Goal: Task Accomplishment & Management: Use online tool/utility

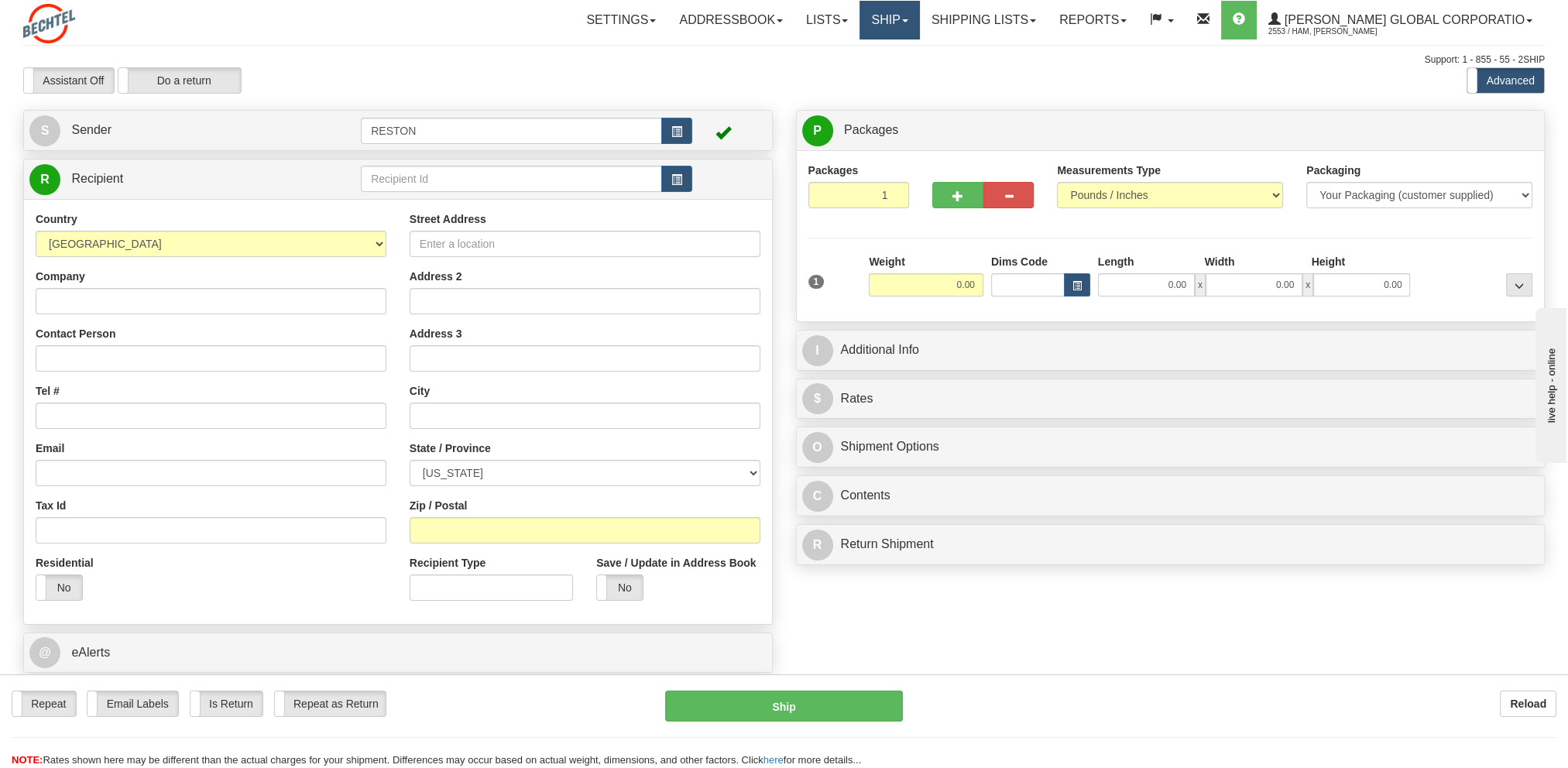
click at [920, 23] on link "Ship" at bounding box center [889, 20] width 60 height 39
click at [1048, 22] on link "Shipping lists" at bounding box center [983, 20] width 128 height 39
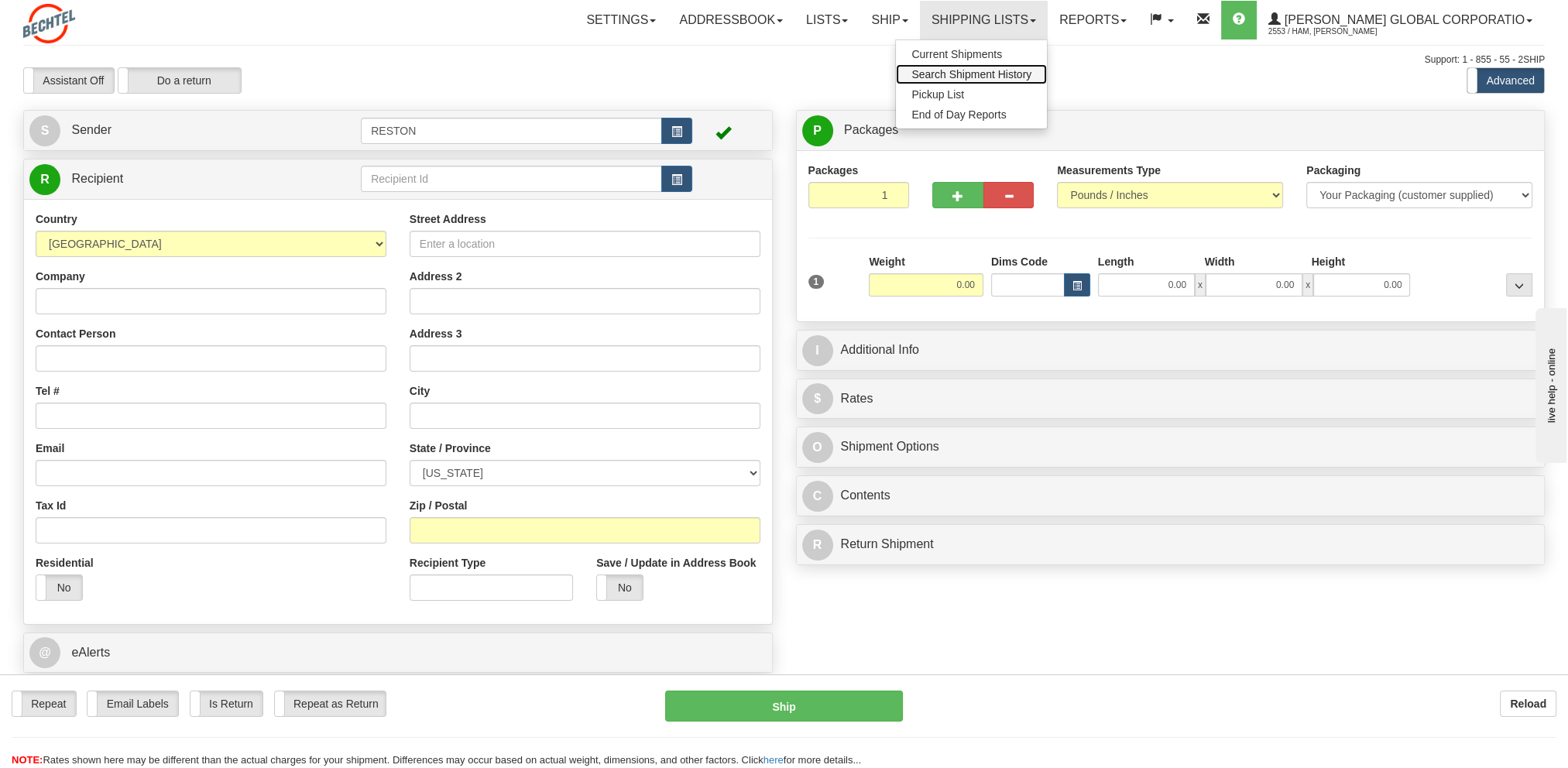
click at [1016, 78] on span "Search Shipment History" at bounding box center [971, 74] width 120 height 13
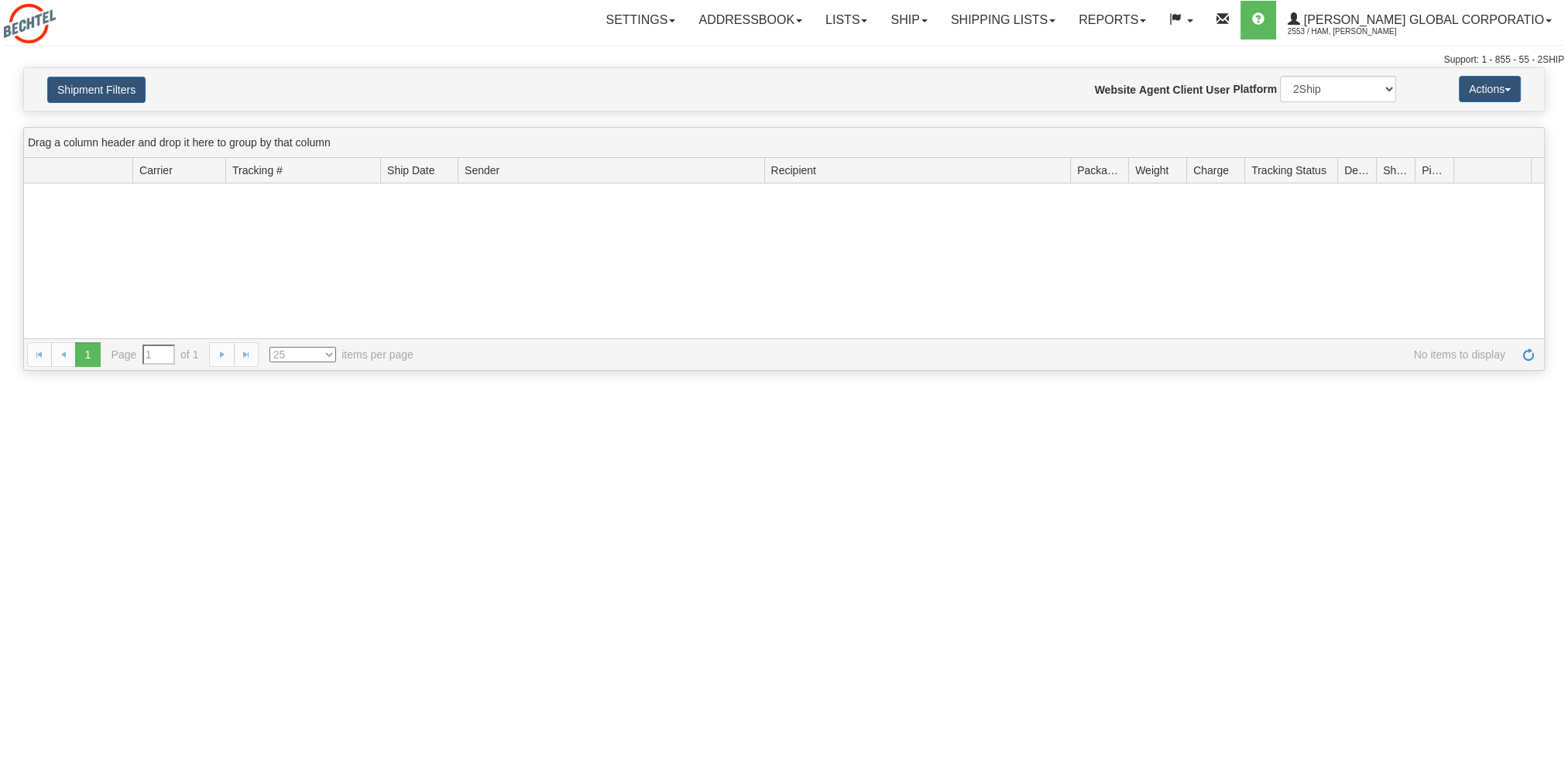
type input "From [DATE] To [DATE]"
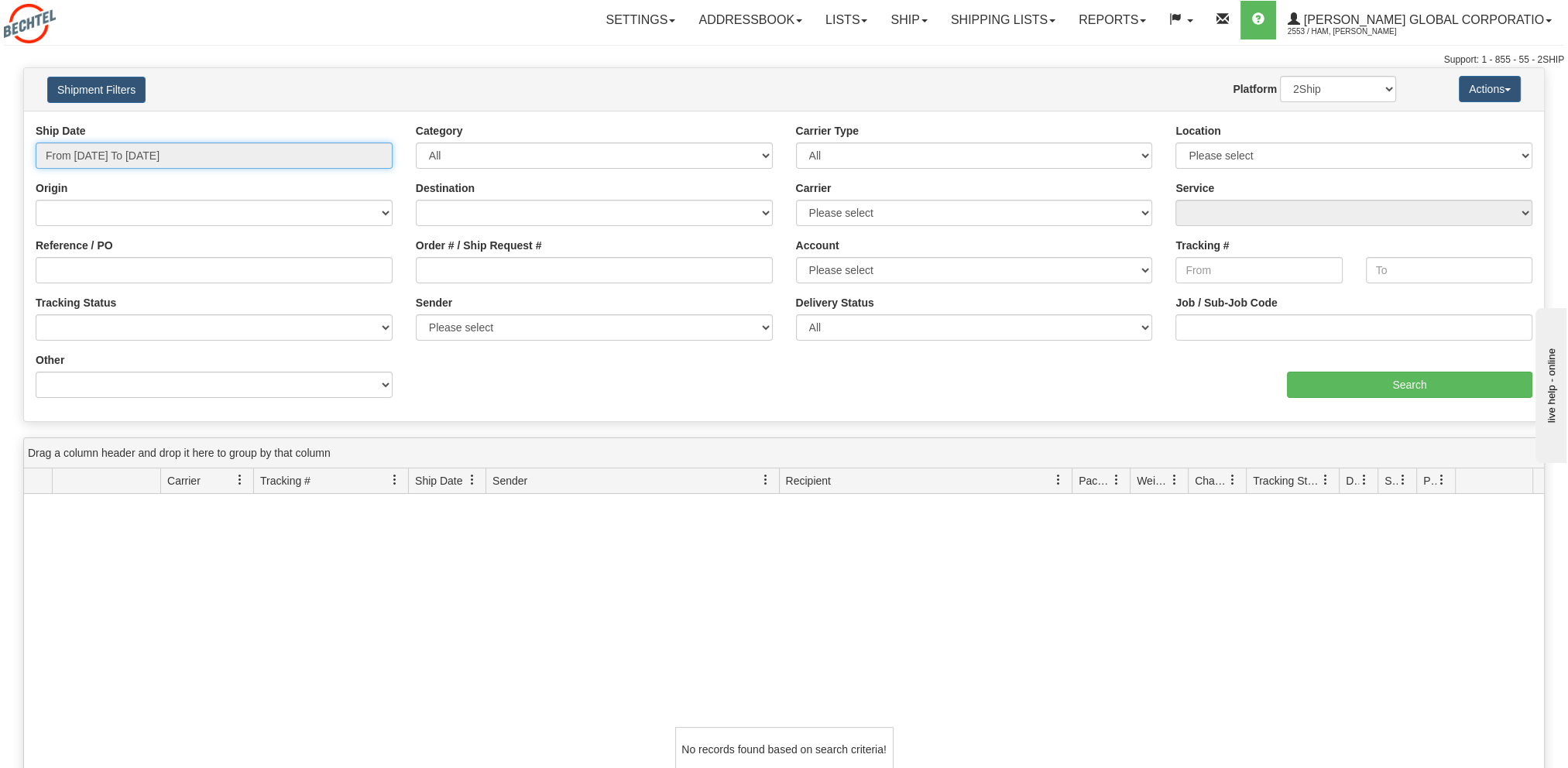
click at [289, 154] on input "From 08/18/2025 To 08/19/2025" at bounding box center [214, 155] width 357 height 26
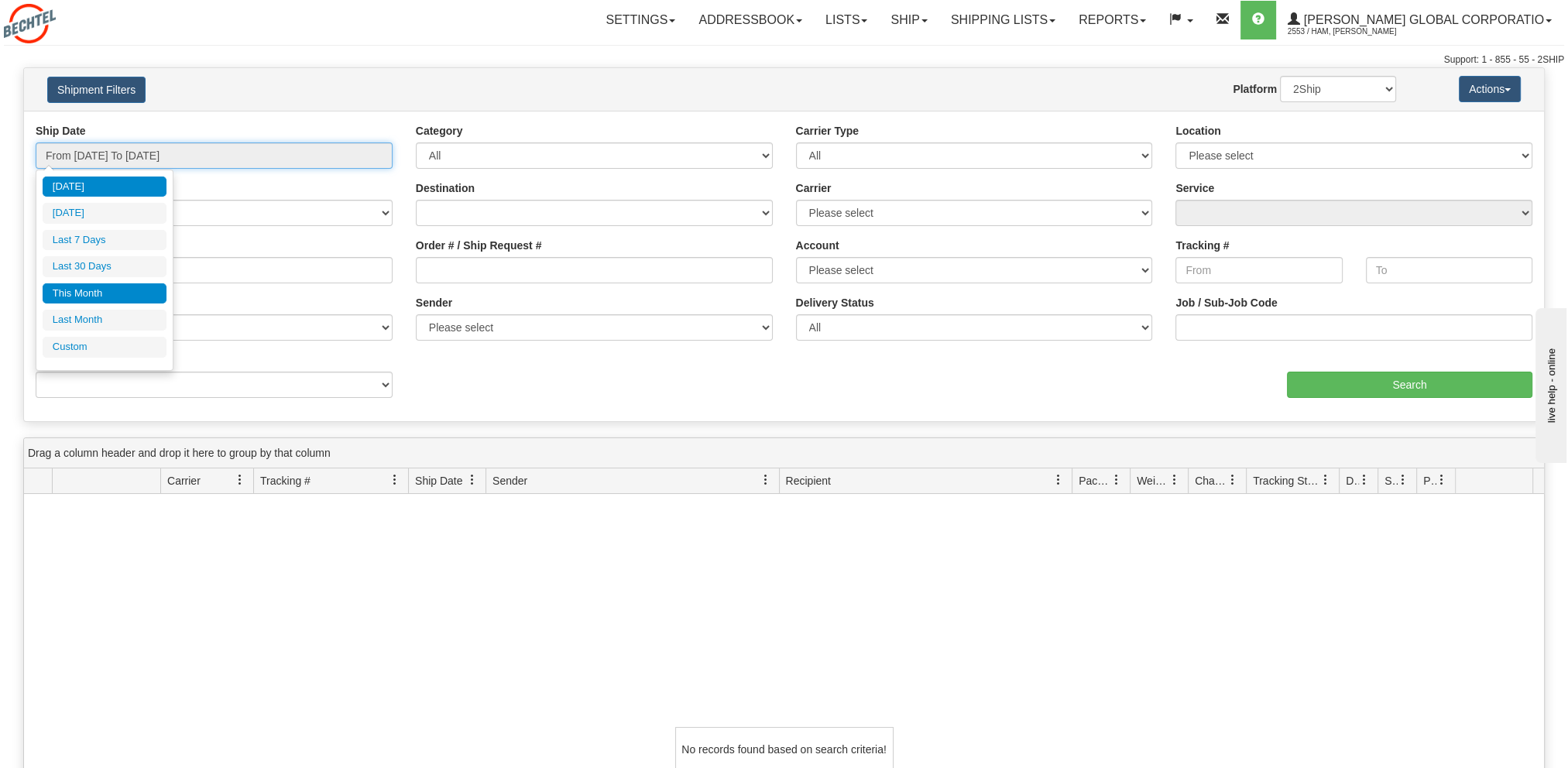
type input "08/01/2025"
type input "08/31/2025"
type input "[DATE]"
type input "07/01/2025"
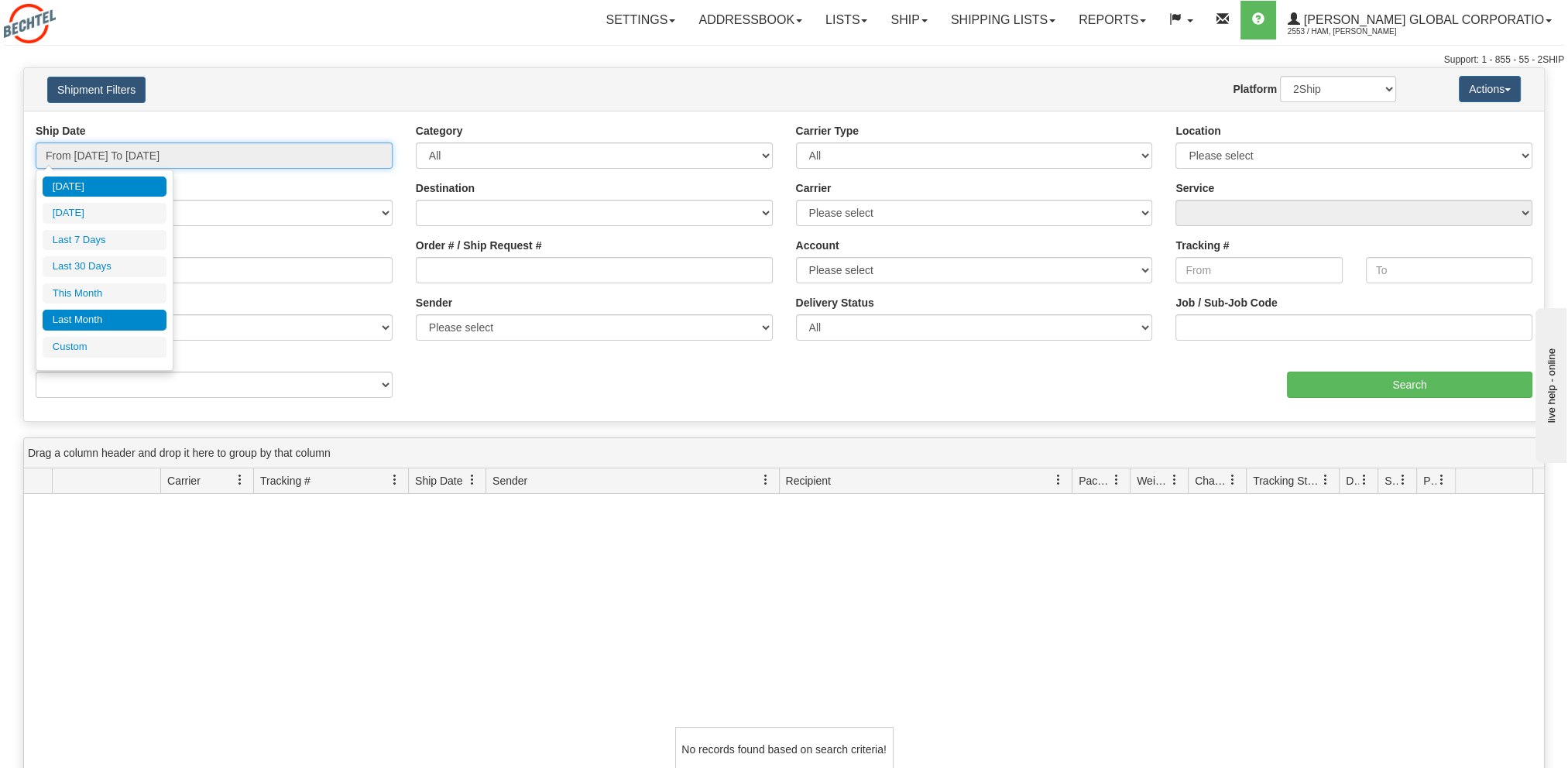
type input "07/31/2025"
type input "[DATE]"
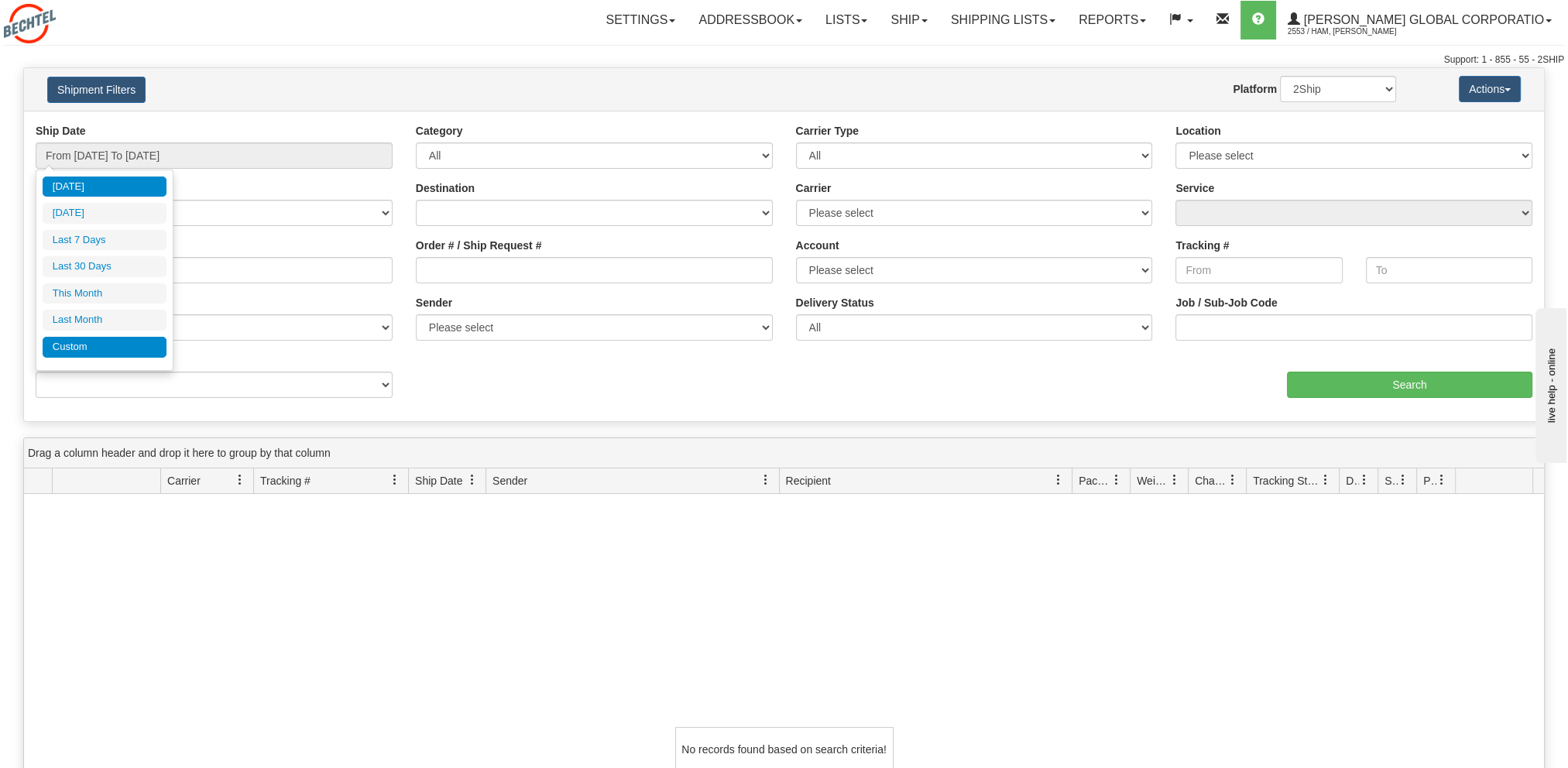
click at [101, 346] on li "Custom" at bounding box center [104, 347] width 124 height 21
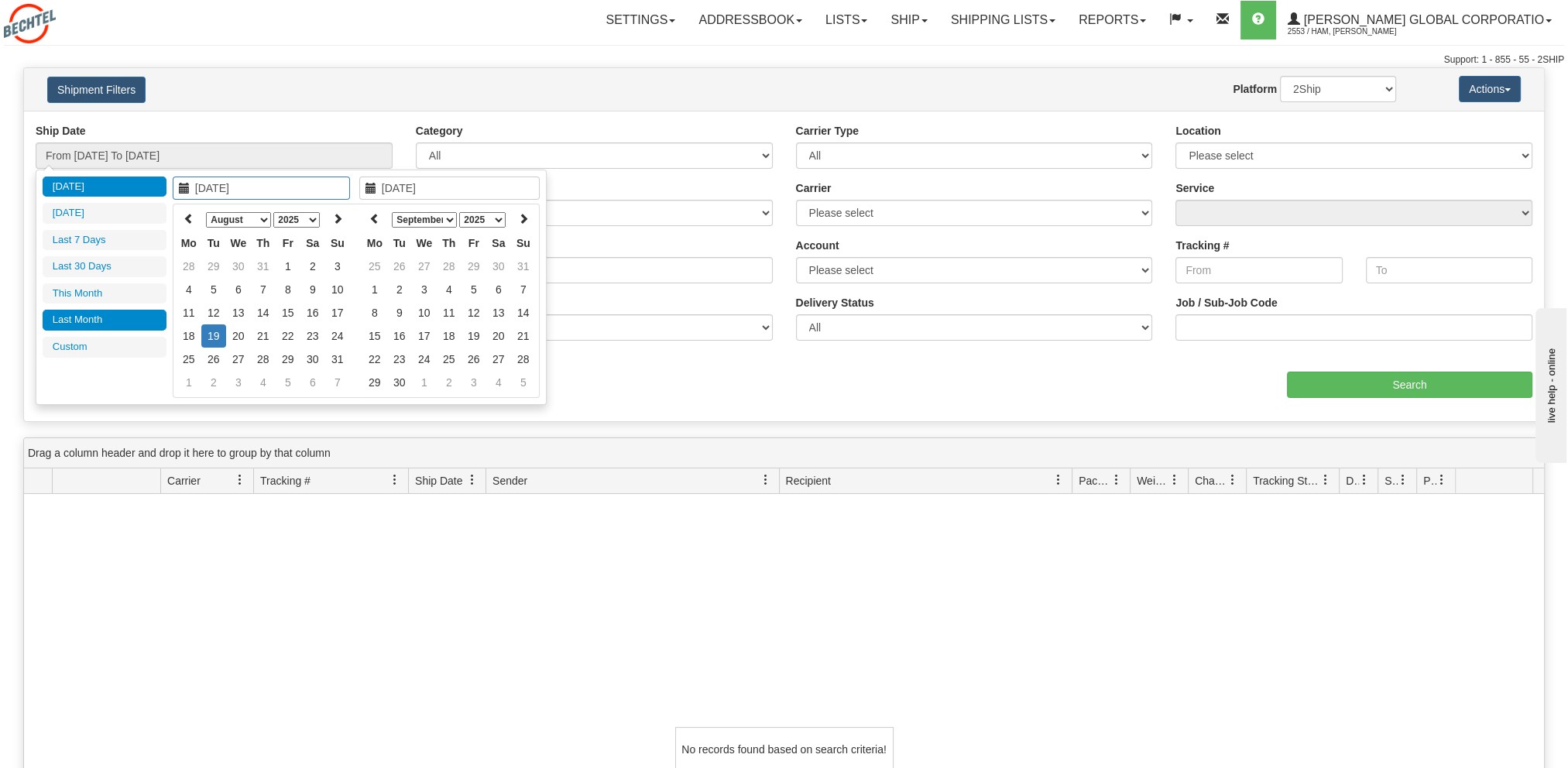
type input "07/01/2025"
type input "07/31/2025"
type input "[DATE]"
type input "08/01/2025"
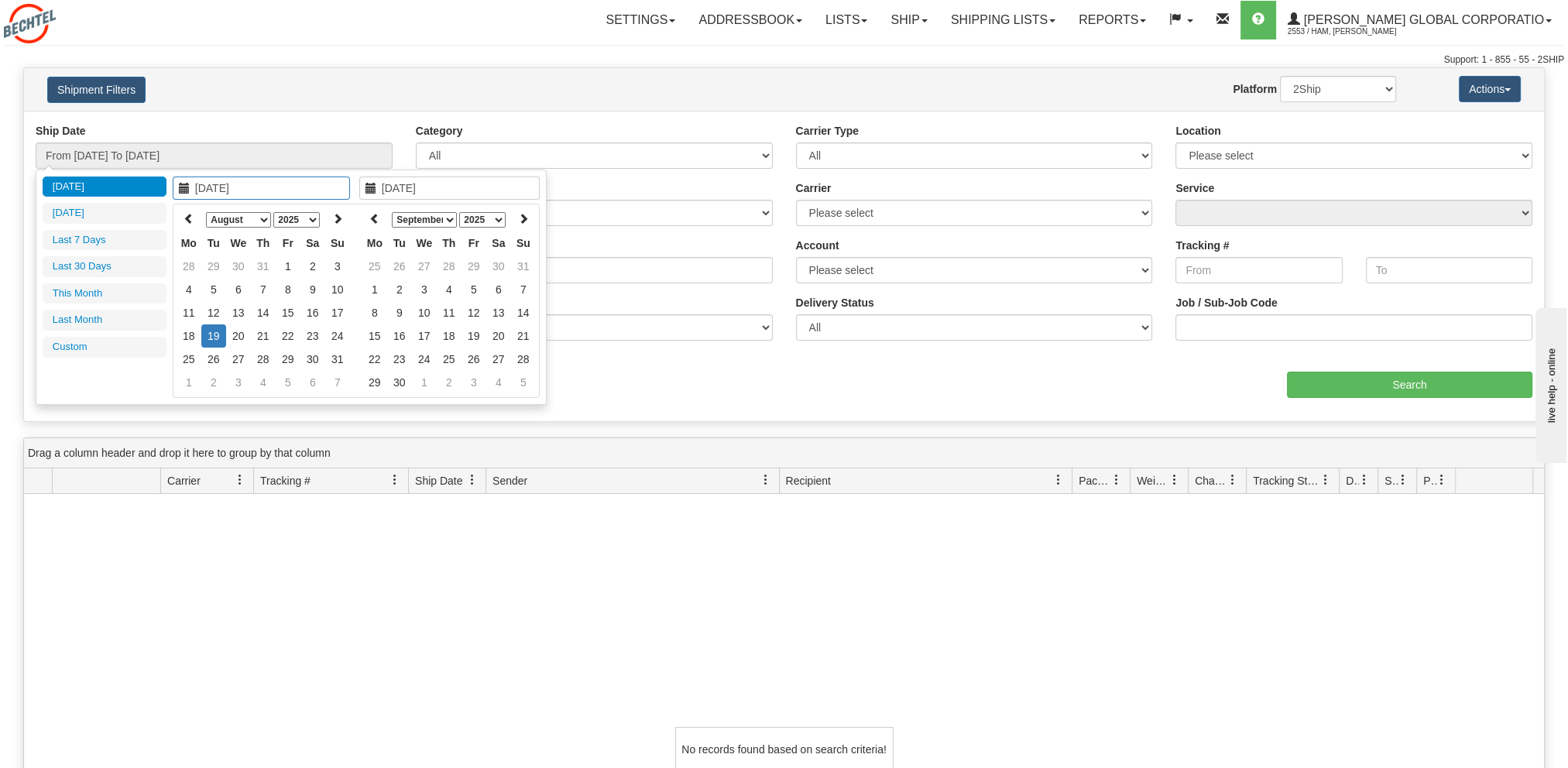
type input "08/31/2025"
type input "[DATE]"
click at [186, 217] on icon at bounding box center [188, 218] width 11 height 11
click at [187, 217] on icon at bounding box center [188, 218] width 11 height 11
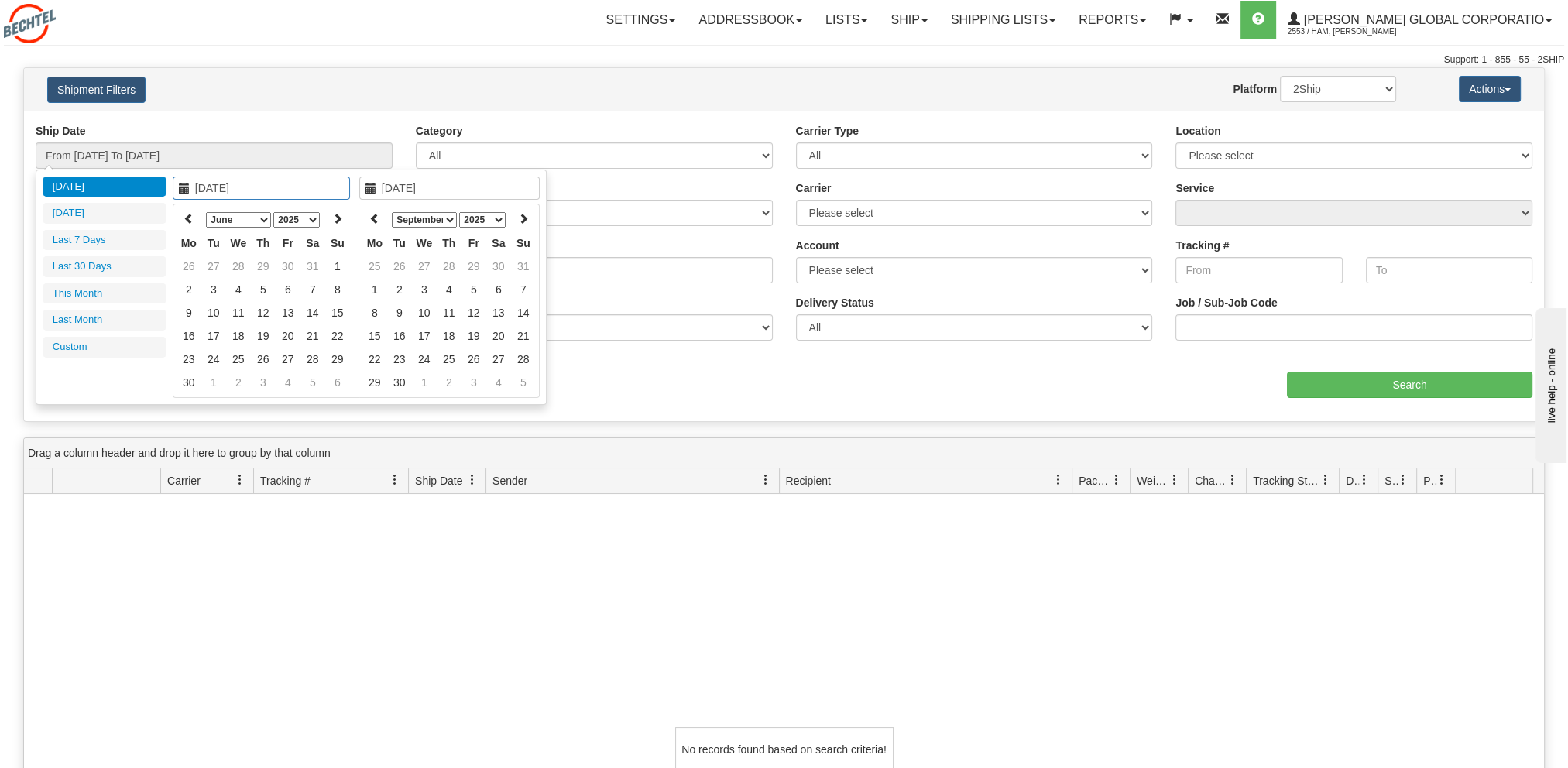
click at [187, 217] on icon at bounding box center [188, 218] width 11 height 11
type input "05/01/2025"
click at [259, 263] on td "1" at bounding box center [263, 265] width 25 height 23
type input "05/01/2025"
click at [259, 263] on td "1" at bounding box center [263, 265] width 25 height 23
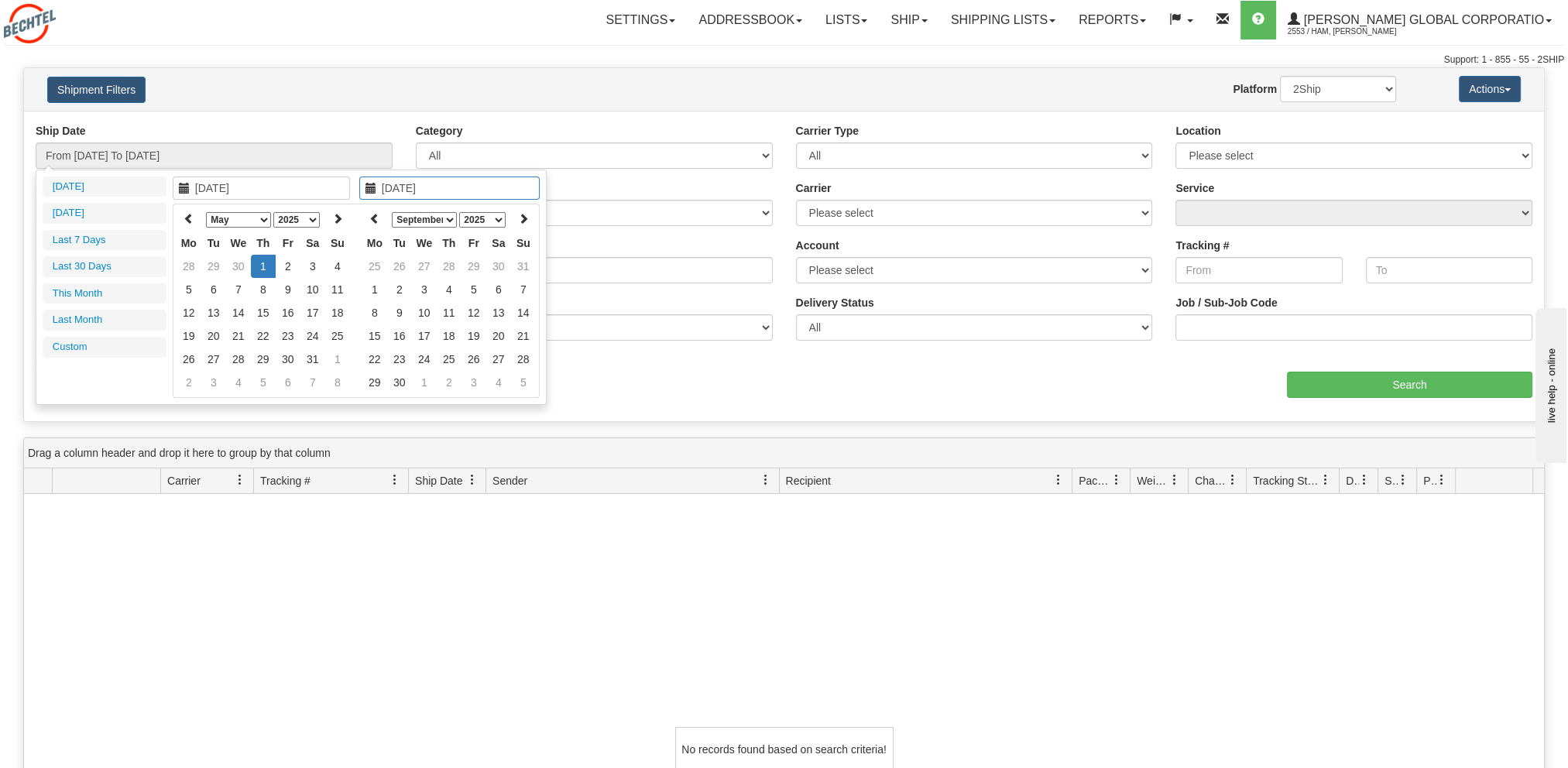
type input "From 05/01/2025 To 05/01/2025"
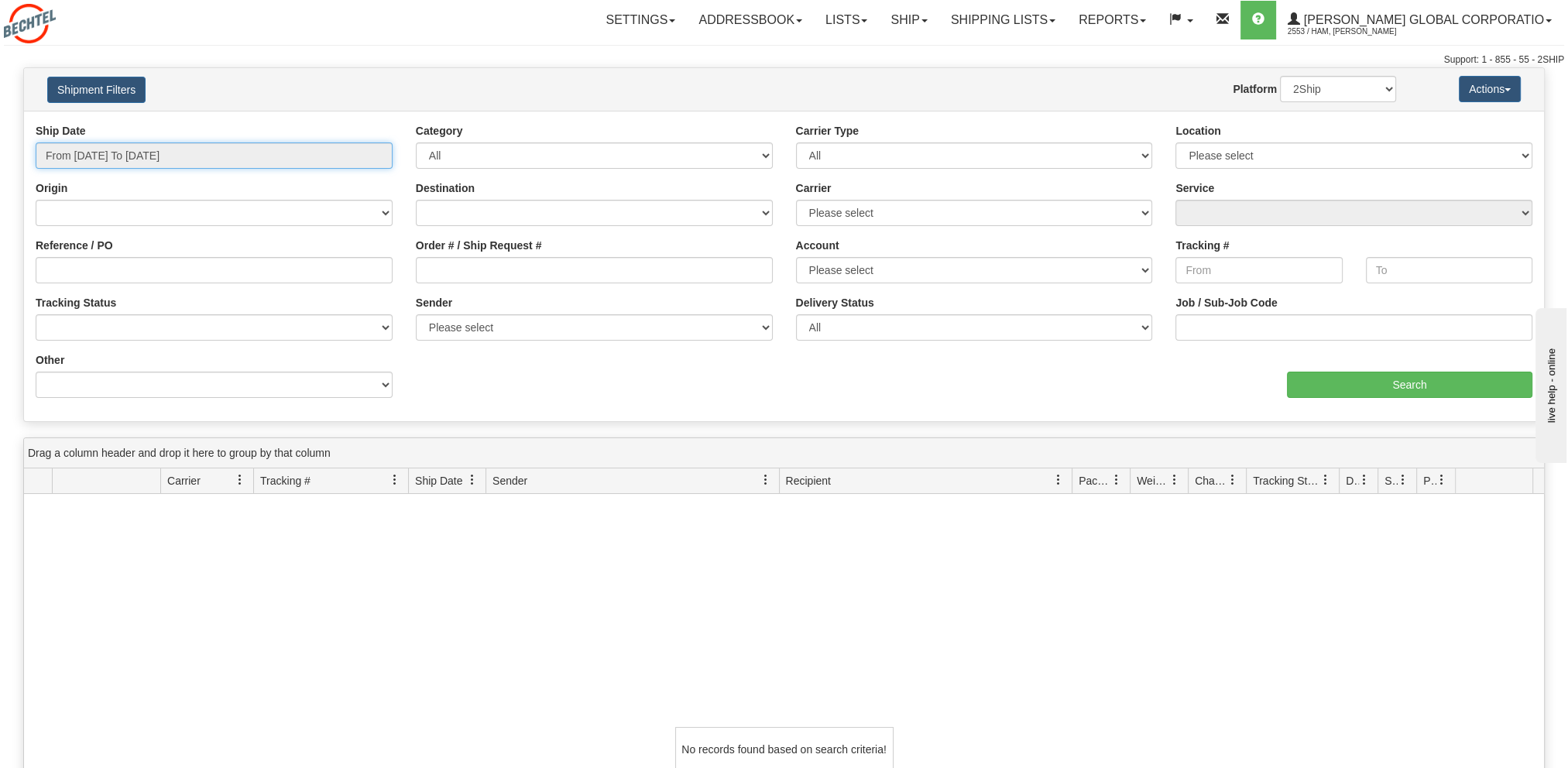
click at [171, 151] on input "From 05/01/2025 To 05/01/2025" at bounding box center [214, 155] width 357 height 26
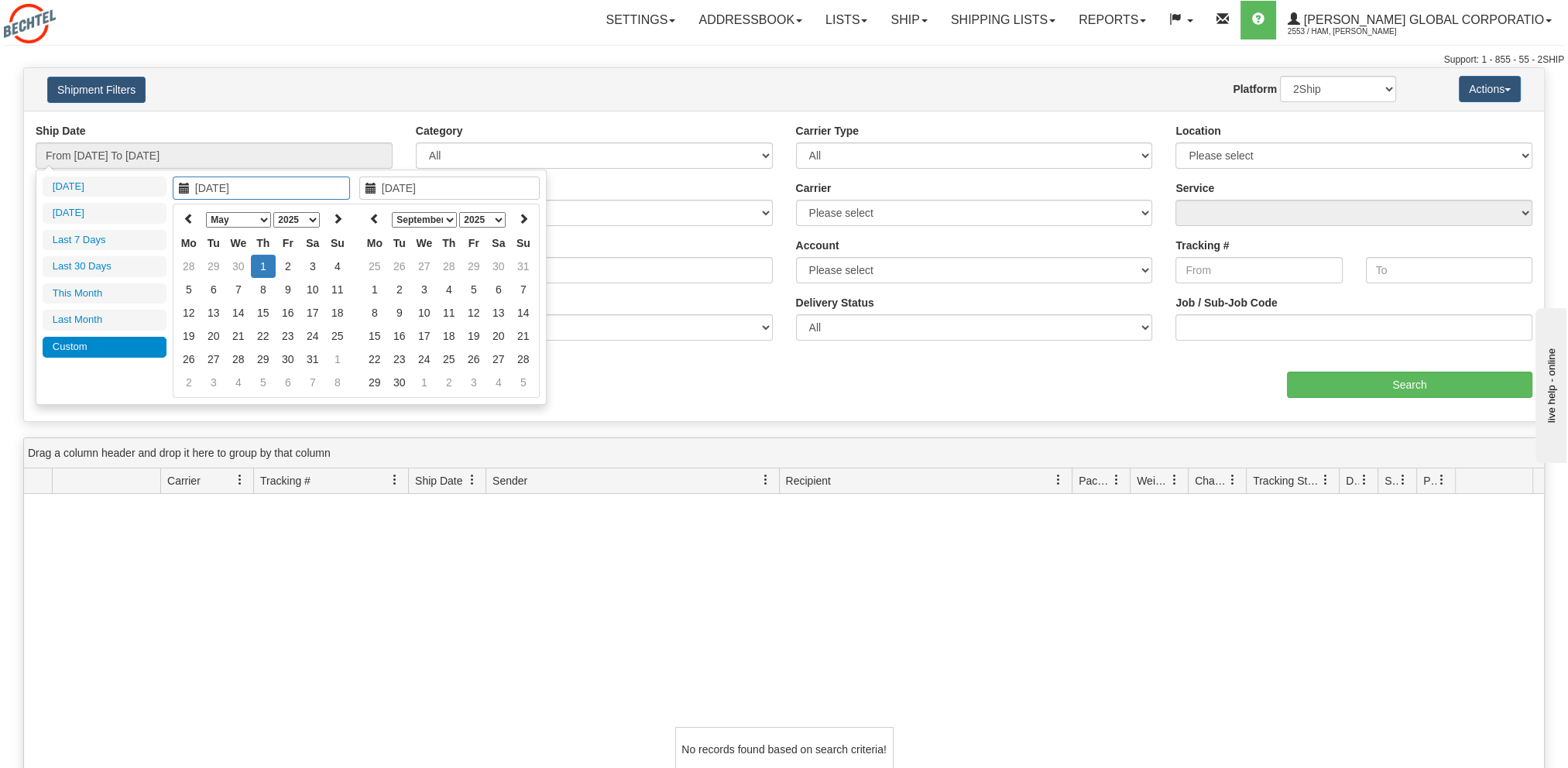
click at [452, 188] on input "05/01/2025" at bounding box center [449, 188] width 180 height 23
click at [374, 213] on icon at bounding box center [374, 218] width 11 height 11
click at [518, 215] on icon at bounding box center [523, 218] width 11 height 11
type input "08/07/2025"
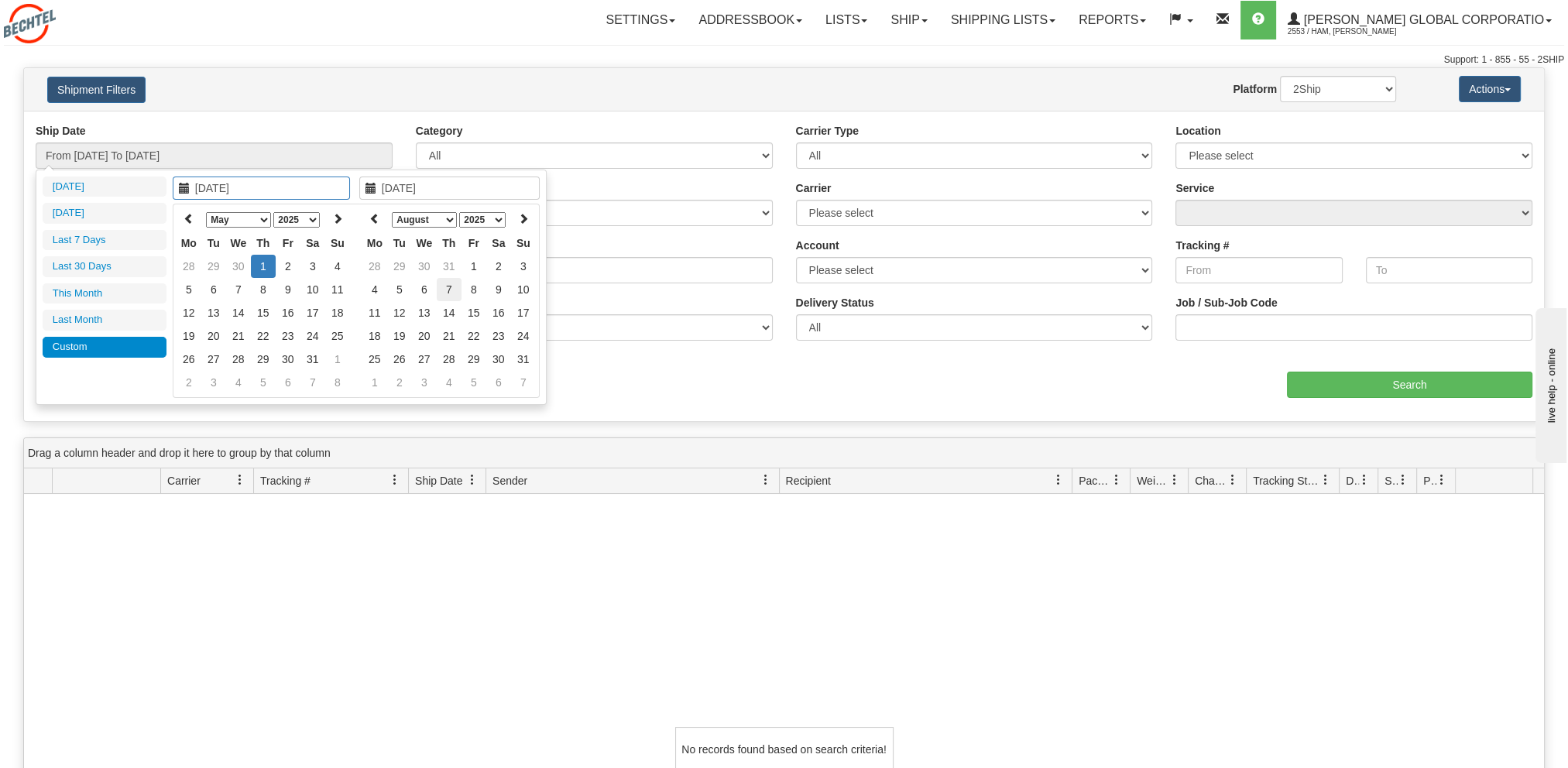
click at [451, 288] on td "7" at bounding box center [449, 289] width 25 height 23
type input "07/31/2025"
click at [369, 101] on div "Website Agent Nothing selected Client User Platform 2Ship Imported" at bounding box center [846, 89] width 1123 height 26
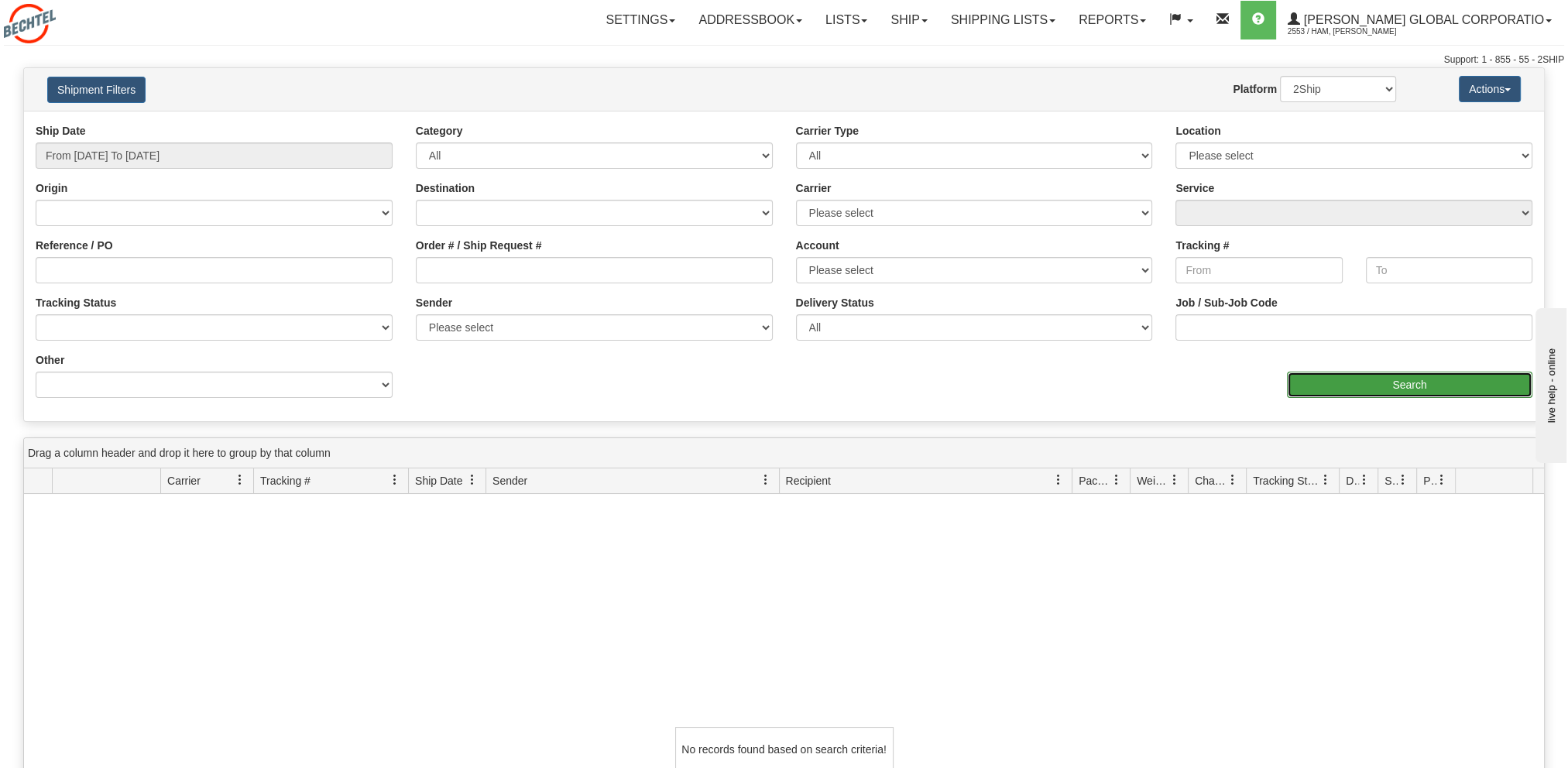
click at [1403, 384] on input "Search" at bounding box center [1410, 384] width 245 height 26
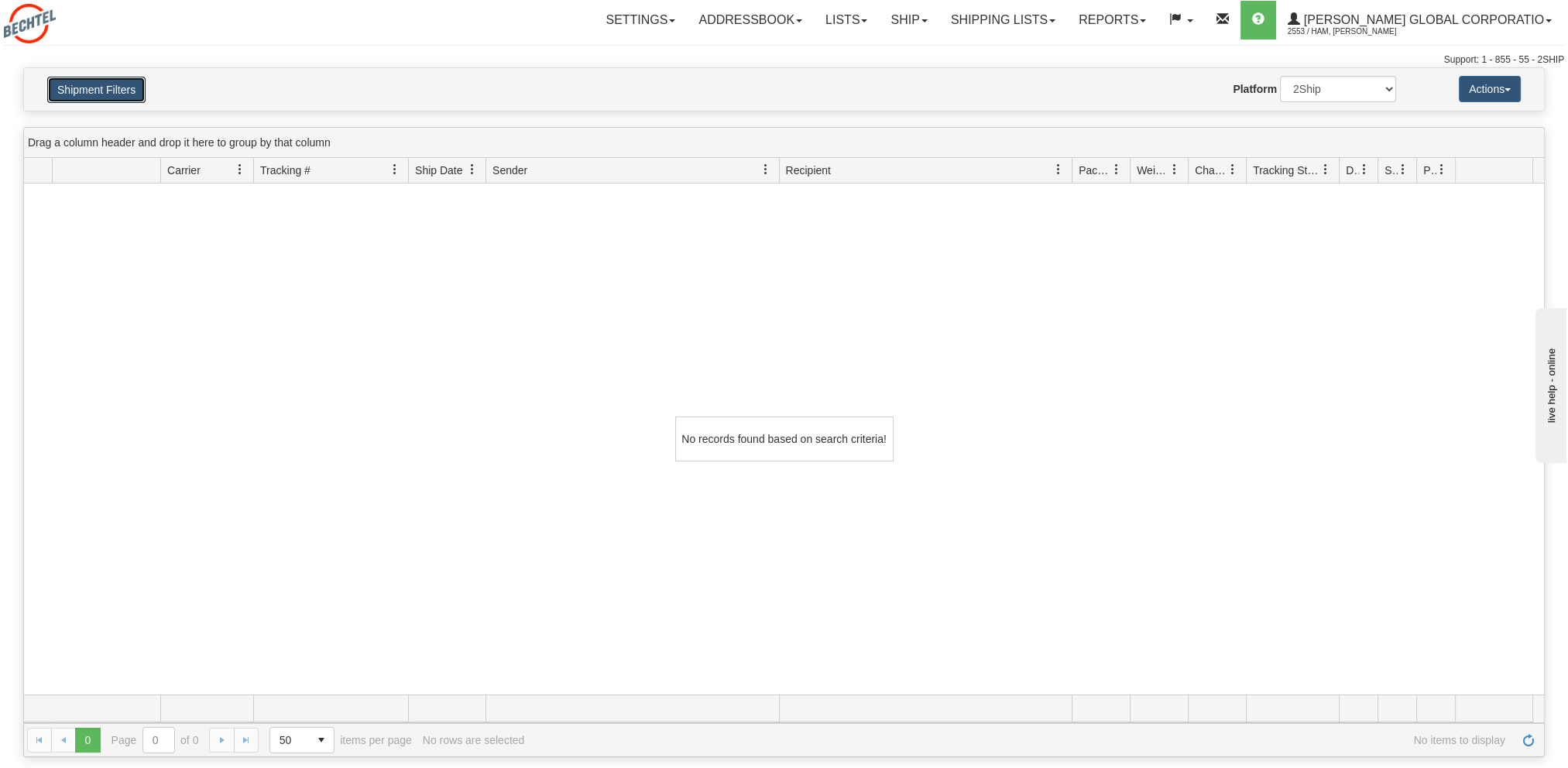
drag, startPoint x: 76, startPoint y: 81, endPoint x: 155, endPoint y: 100, distance: 81.3
click at [77, 81] on button "Shipment Filters" at bounding box center [96, 90] width 98 height 26
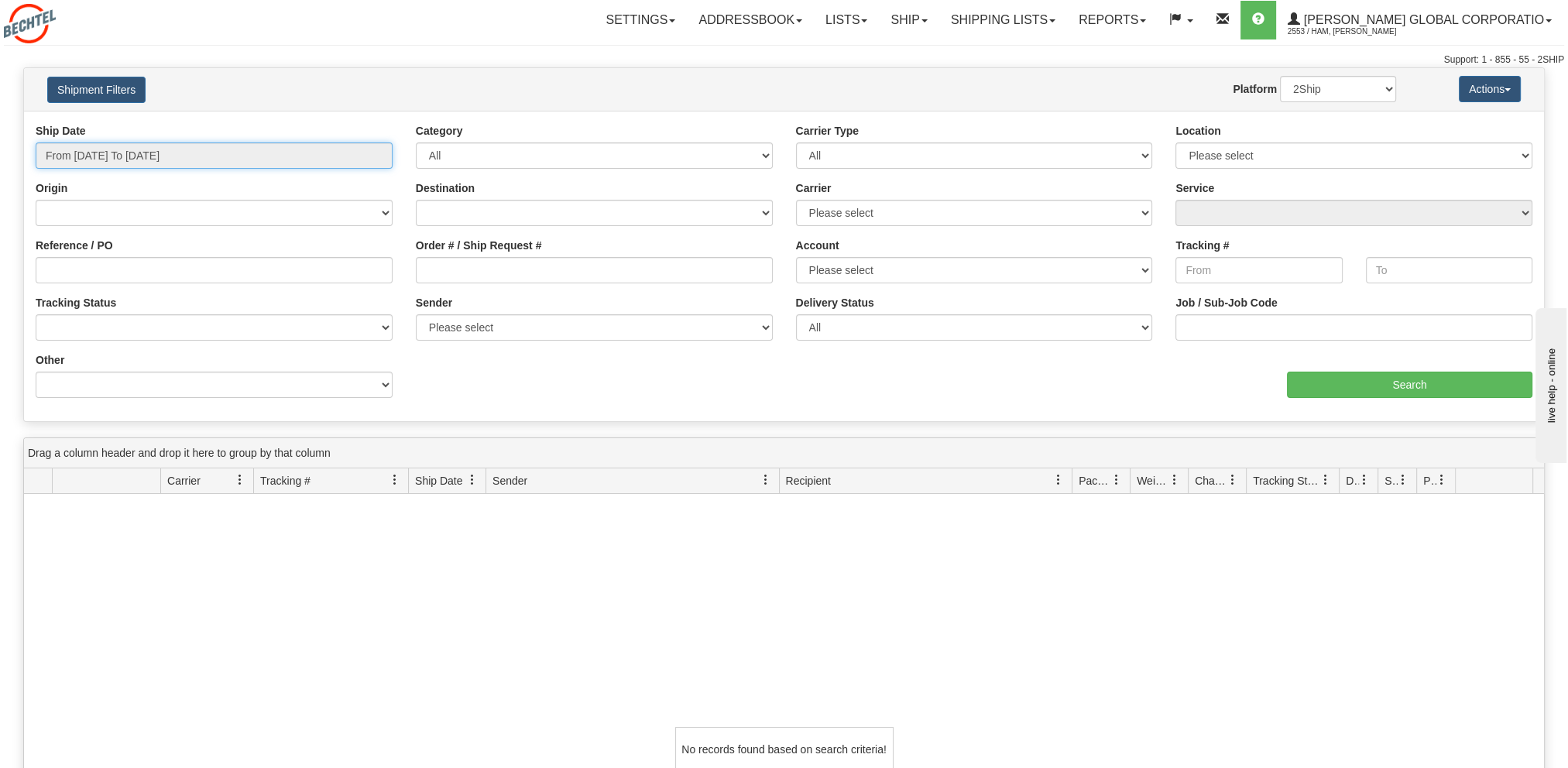
type input "05/01/2025"
click at [199, 158] on input "From 05/01/2025 To 05/01/2025" at bounding box center [214, 155] width 357 height 26
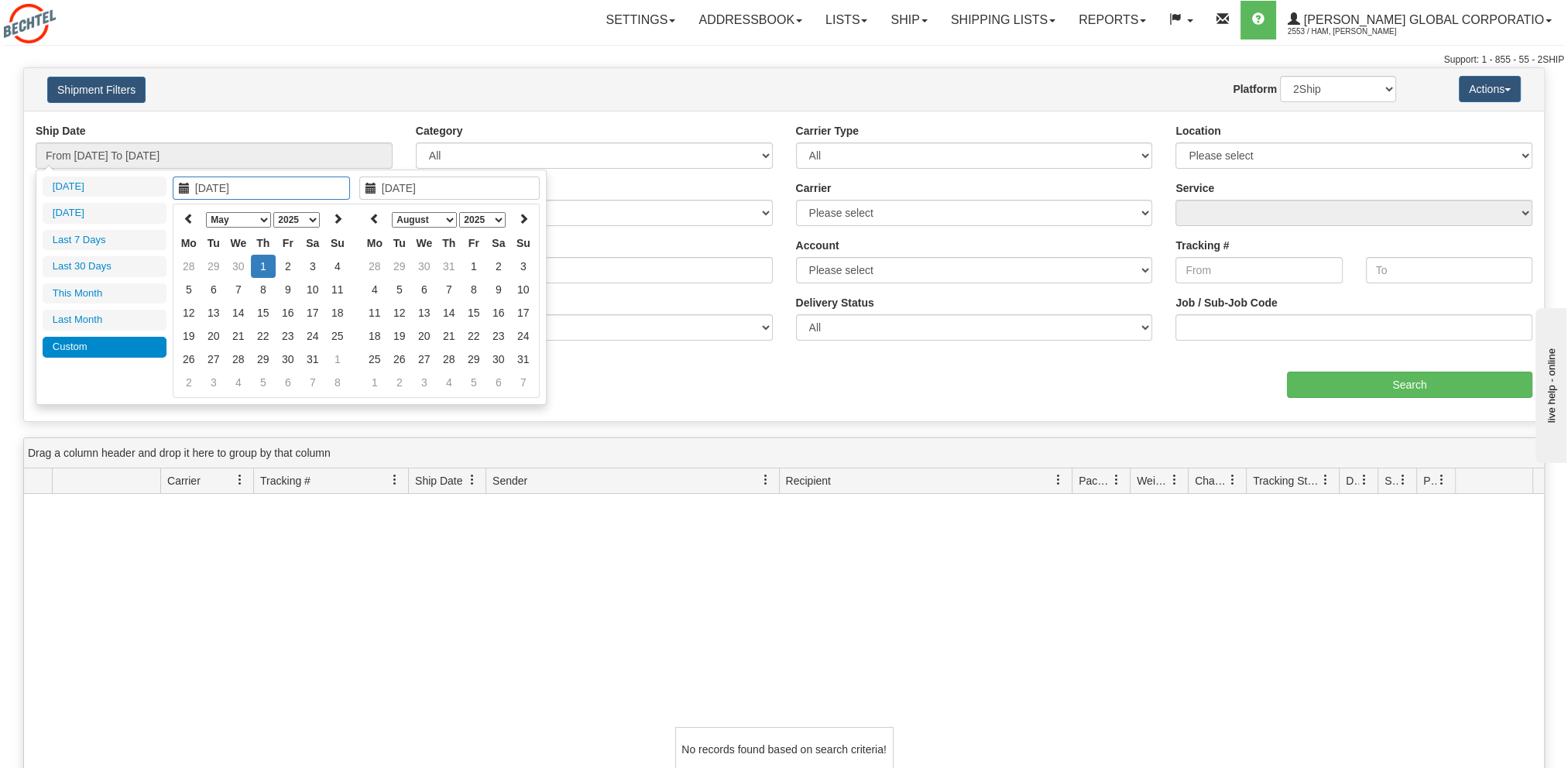
click at [424, 192] on input "05/01/2025" at bounding box center [449, 188] width 180 height 23
drag, startPoint x: 451, startPoint y: 188, endPoint x: 358, endPoint y: 192, distance: 93.1
click at [359, 192] on input "05/01/2025" at bounding box center [449, 188] width 180 height 23
type input "08/01/2025"
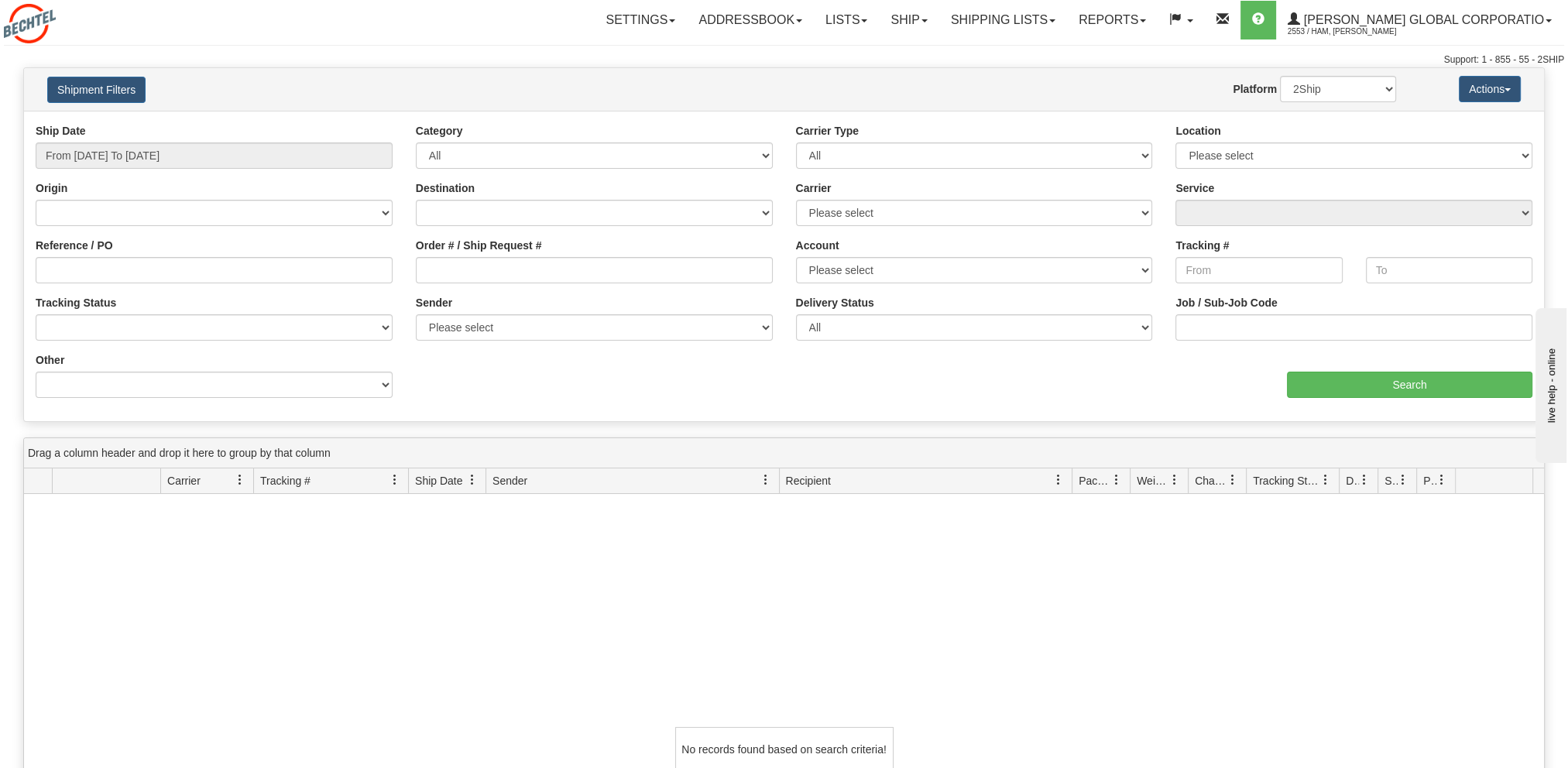
click at [279, 70] on div "Shipment Filters Website Agent Nothing selected Client User Platform 2Ship Impo…" at bounding box center [784, 90] width 1521 height 42
click at [192, 150] on input "From 05/01/2025 To 05/01/2025" at bounding box center [214, 155] width 357 height 26
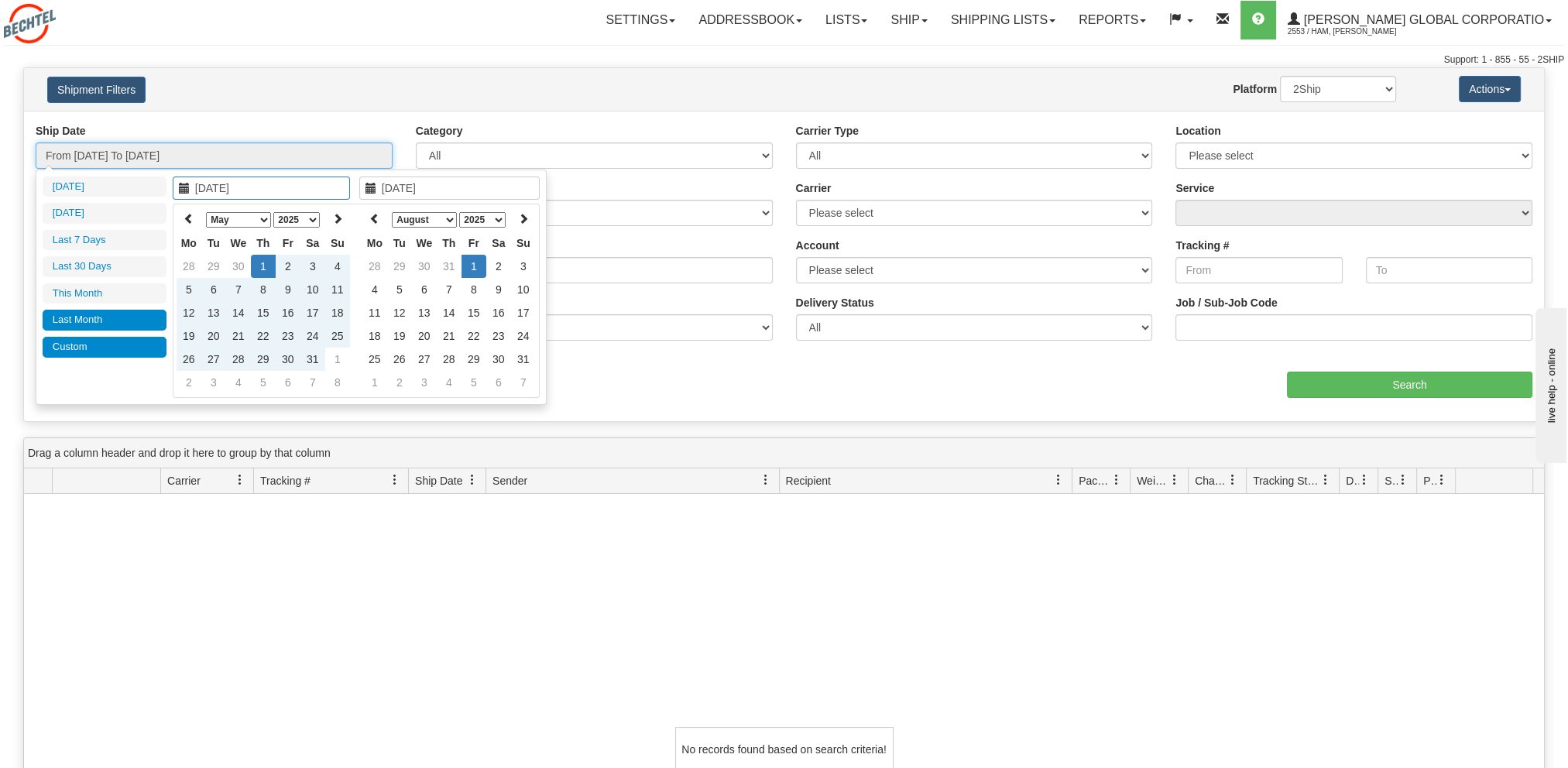
type input "07/01/2025"
type input "07/31/2025"
type input "05/01/2025"
type input "08/01/2025"
drag, startPoint x: 457, startPoint y: 181, endPoint x: 472, endPoint y: 185, distance: 15.5
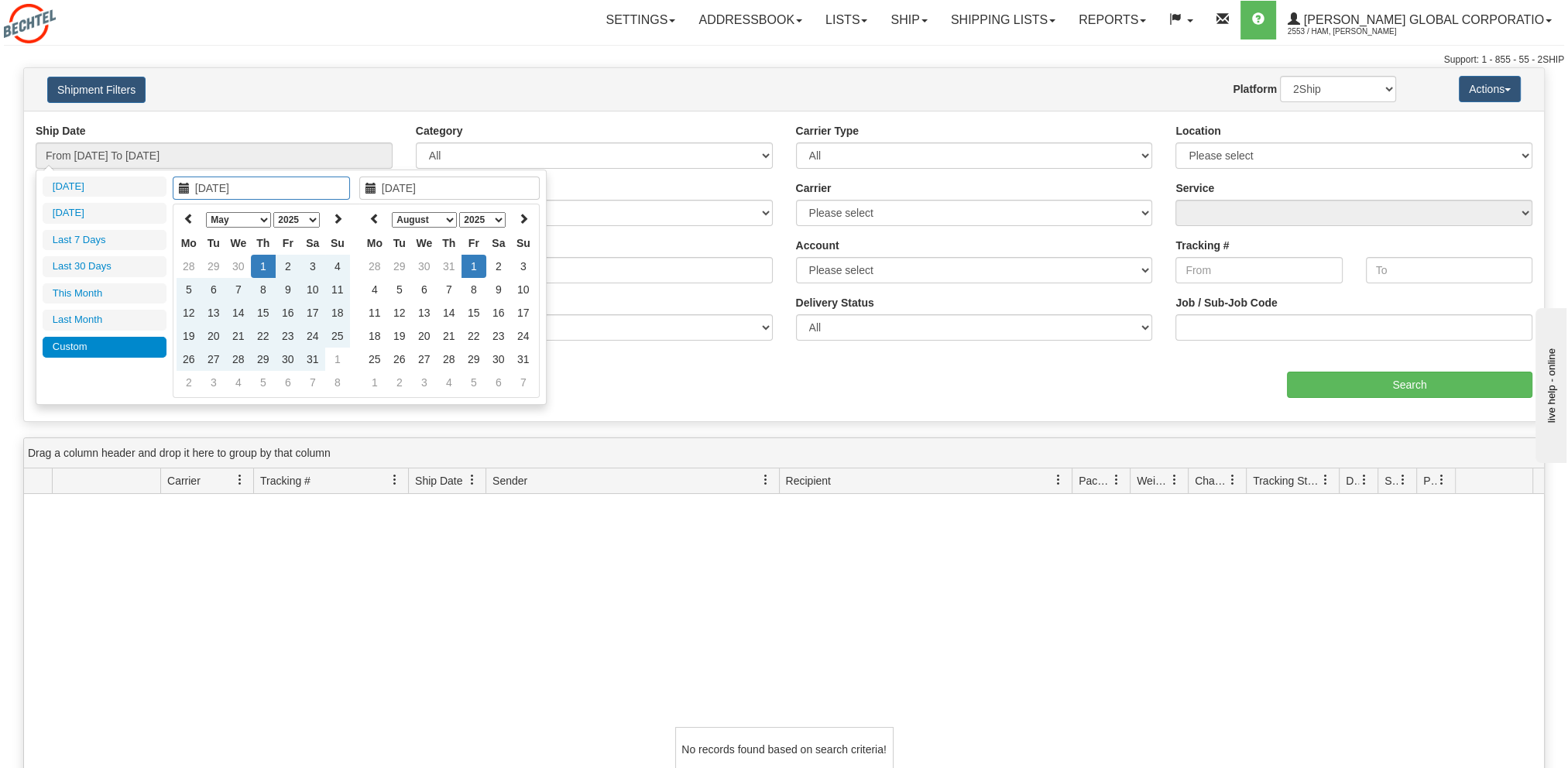
click at [457, 181] on input "08/01/2025" at bounding box center [449, 188] width 180 height 23
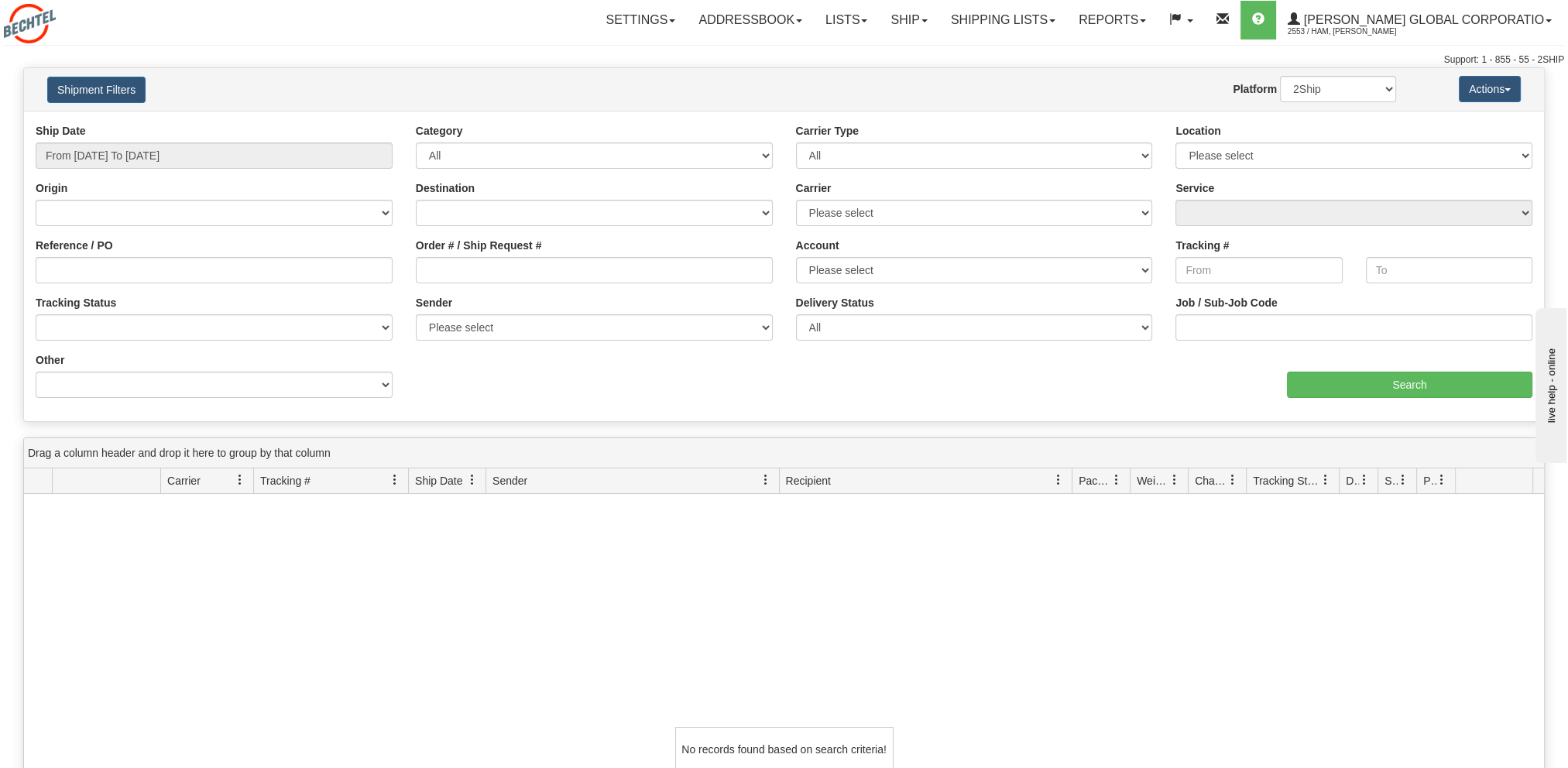
click at [391, 79] on div "Website Agent Nothing selected Client User Platform 2Ship Imported" at bounding box center [846, 89] width 1123 height 26
click at [350, 148] on input "From 05/01/2025 To 05/01/2025" at bounding box center [214, 155] width 357 height 26
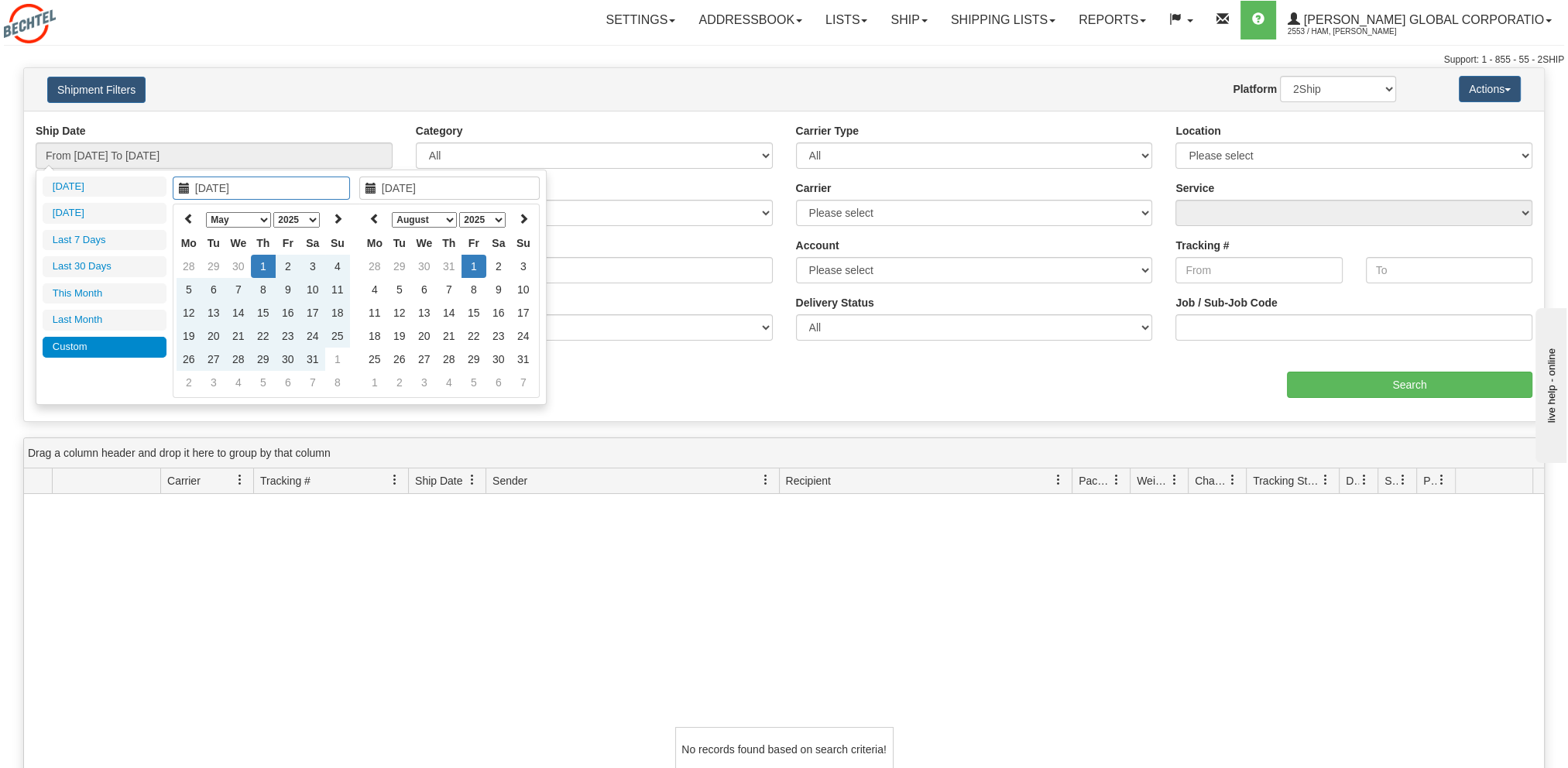
click at [424, 192] on input "08/01/2025" at bounding box center [449, 188] width 180 height 23
click at [376, 189] on input "08/01/2025" at bounding box center [449, 188] width 180 height 23
click at [475, 264] on td "1" at bounding box center [473, 265] width 25 height 23
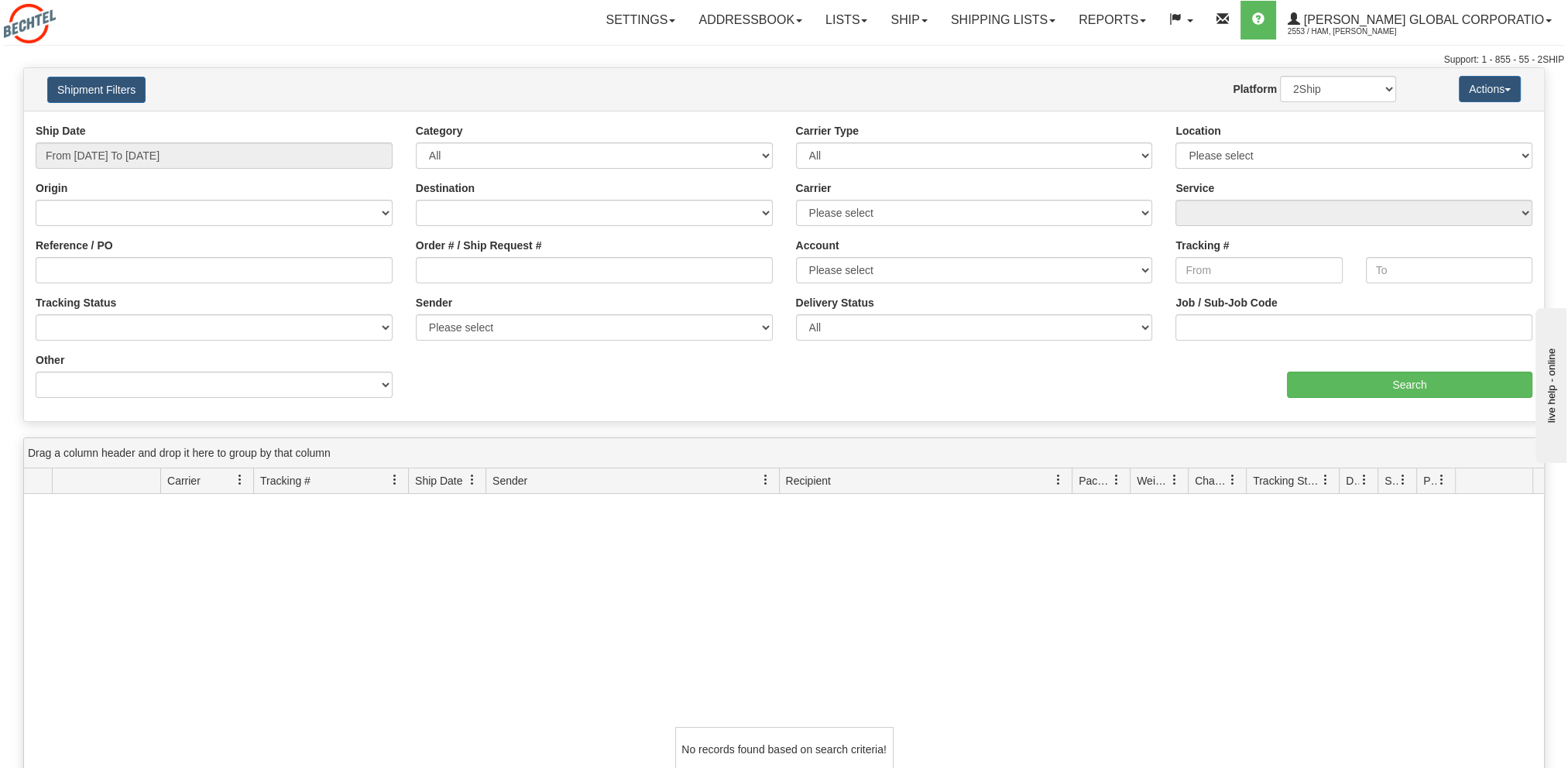
click at [304, 51] on div "Toggle navigation Settings Shipping Preferences Fields Preferences New" at bounding box center [784, 34] width 1568 height 68
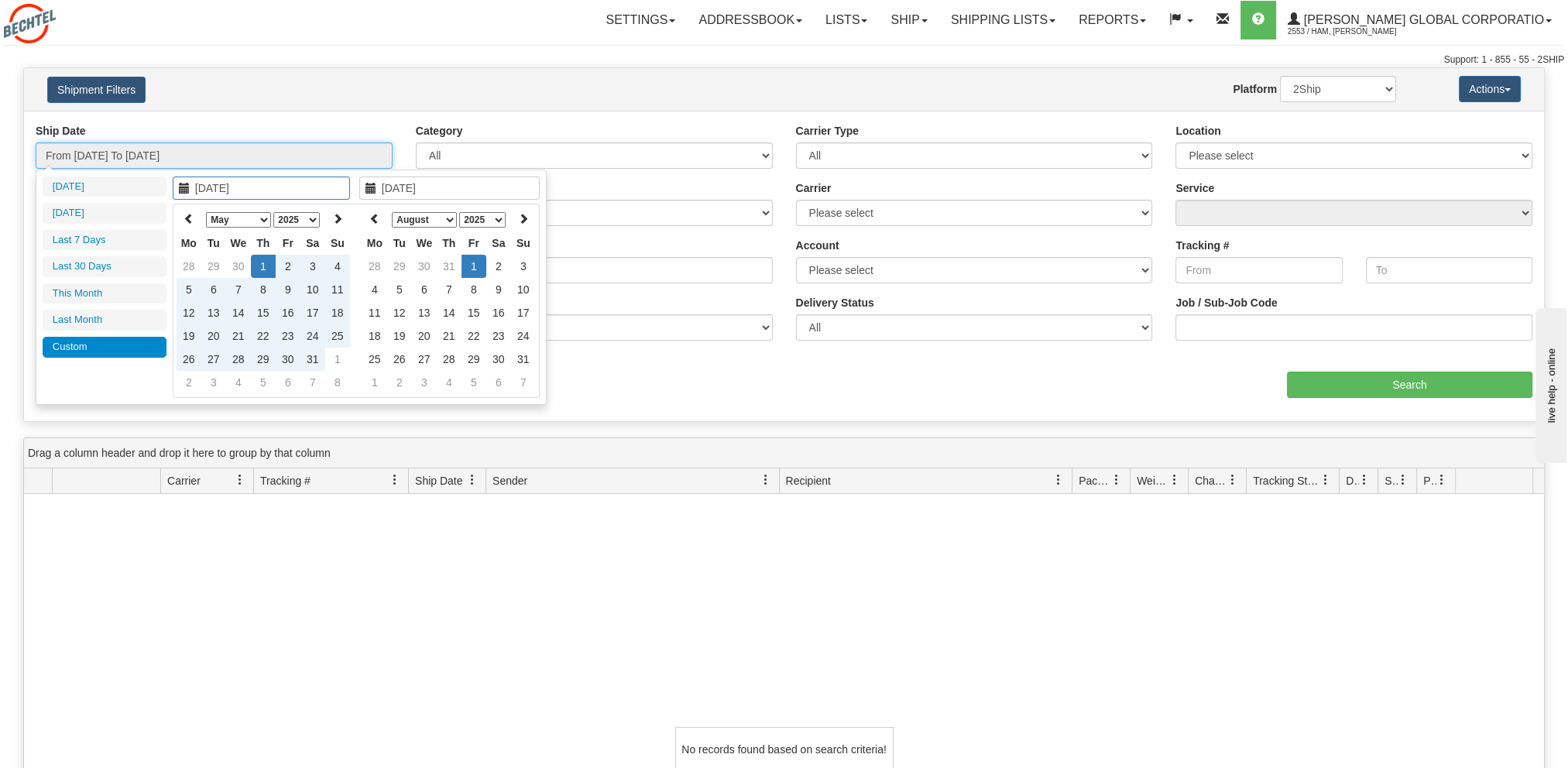
click at [242, 143] on input "From 05/01/2025 To 05/01/2025" at bounding box center [214, 155] width 357 height 26
click at [229, 181] on input "05/01/2025" at bounding box center [261, 188] width 178 height 23
click at [484, 268] on td "1" at bounding box center [473, 265] width 25 height 23
type input "08/01/2025"
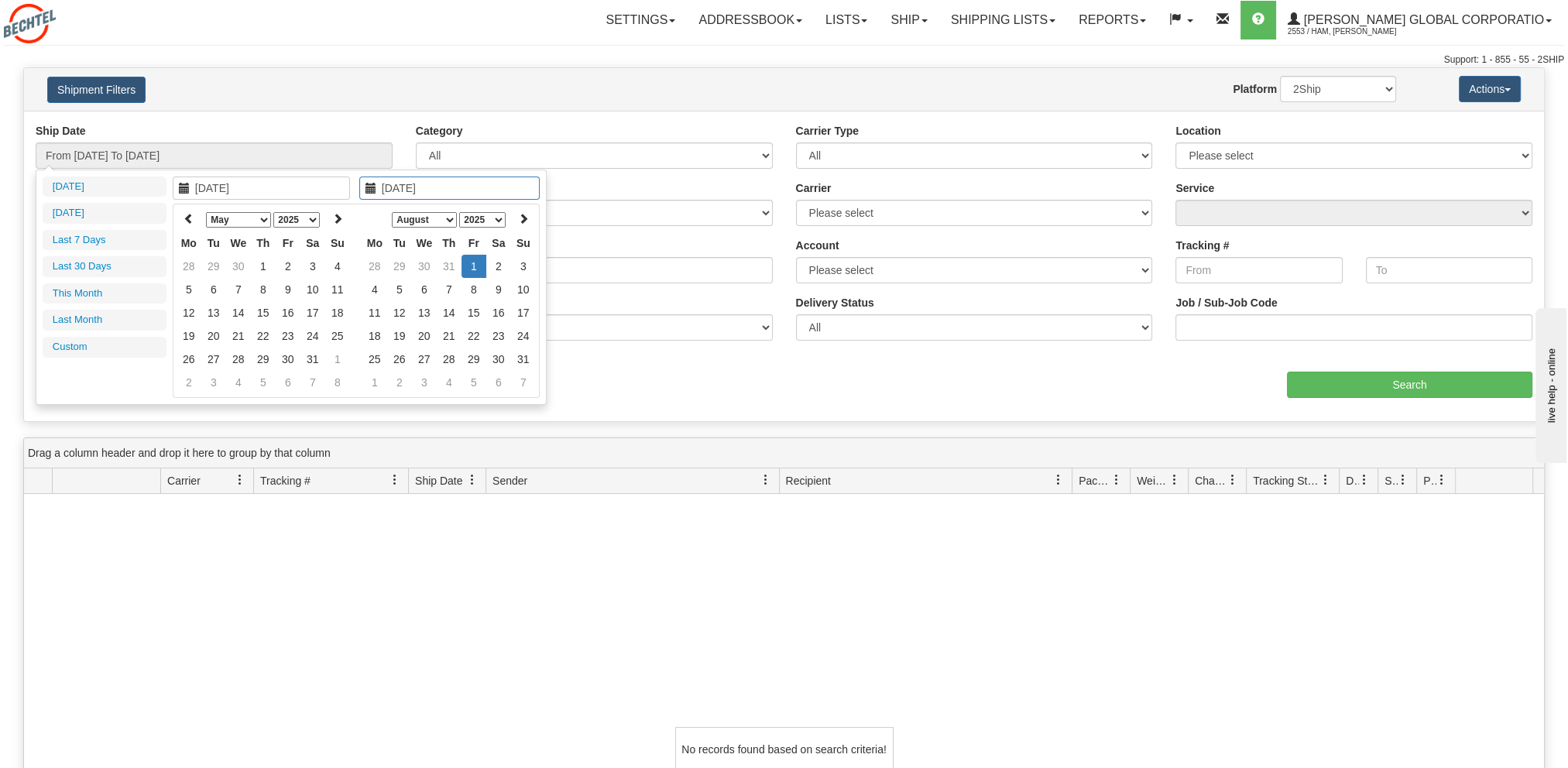
type input "08/01/2025"
click at [476, 264] on td "1" at bounding box center [473, 265] width 25 height 23
type input "From 08/01/2025 To 08/01/2025"
drag, startPoint x: 143, startPoint y: 144, endPoint x: 145, endPoint y: 152, distance: 8.2
click at [143, 144] on input "From 08/01/2025 To 08/01/2025" at bounding box center [214, 155] width 357 height 26
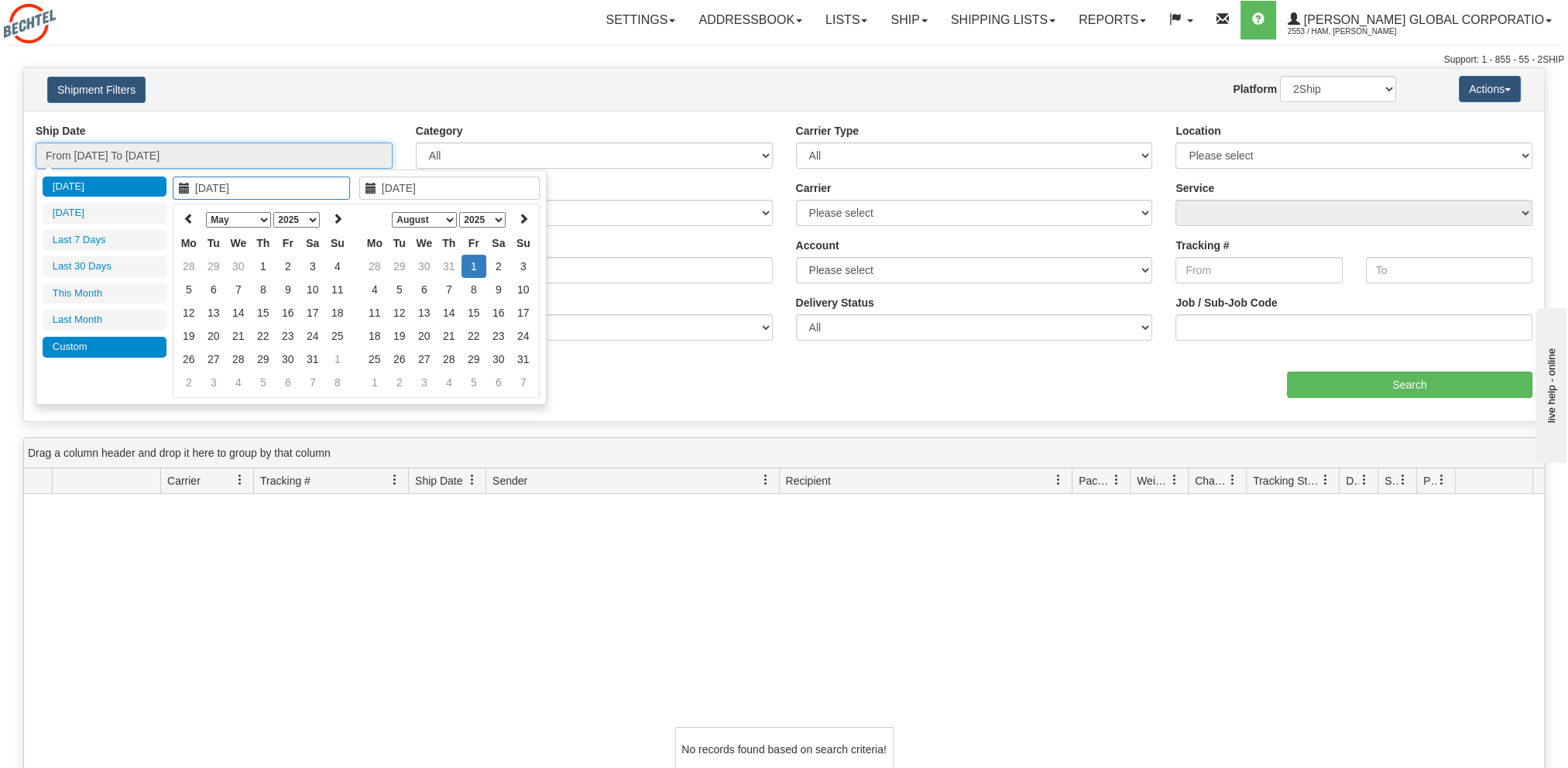
type input "[DATE]"
type input "08/01/2025"
click at [188, 221] on icon at bounding box center [188, 218] width 11 height 11
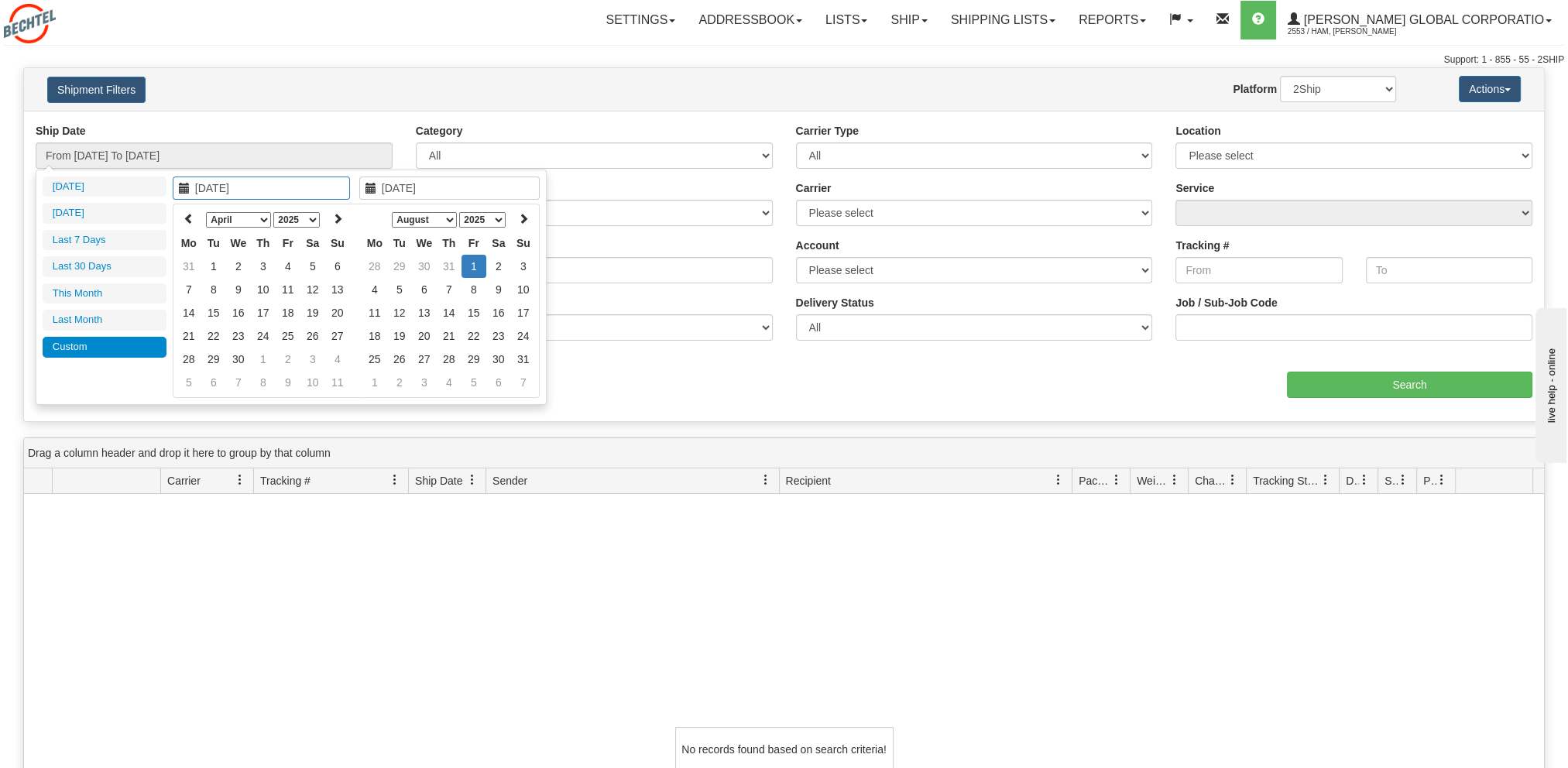
click at [188, 221] on icon at bounding box center [188, 218] width 11 height 11
type input "03/01/2025"
click at [317, 267] on td "1" at bounding box center [312, 265] width 25 height 23
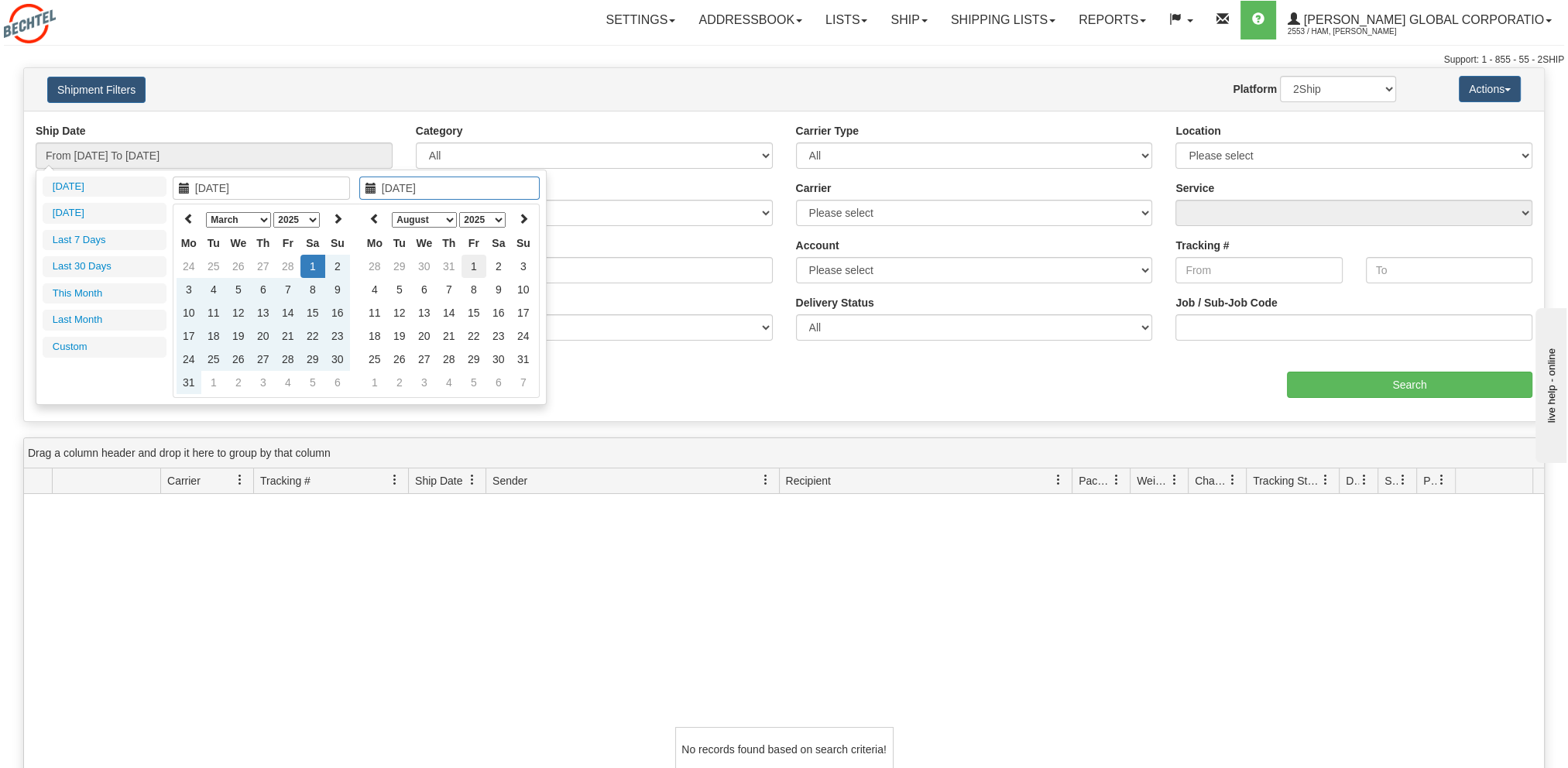
type input "08/01/2025"
click at [465, 268] on td "1" at bounding box center [473, 265] width 25 height 23
type input "From 03/01/2025 To 08/01/2025"
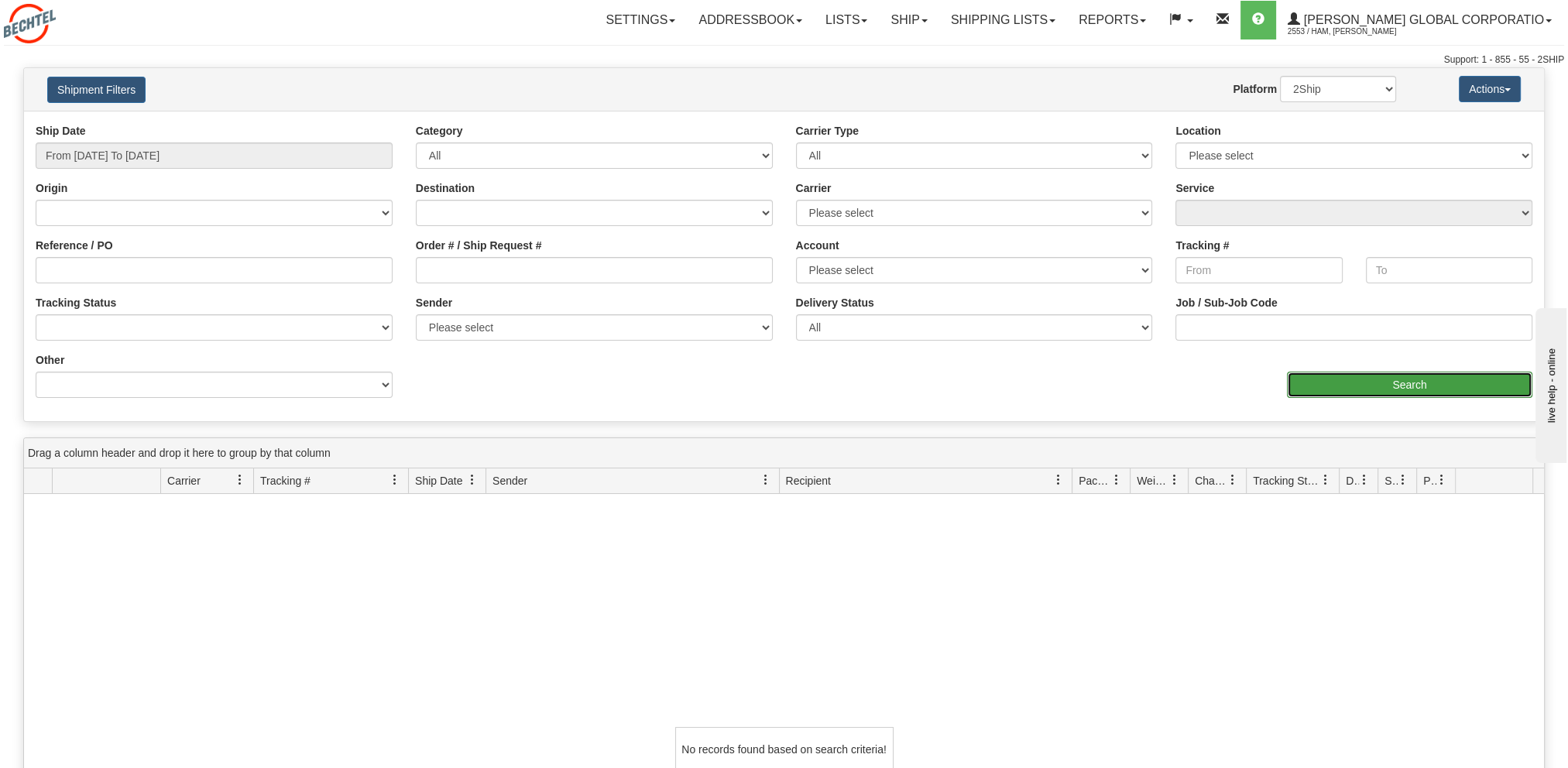
click at [1354, 374] on input "Search" at bounding box center [1410, 384] width 245 height 26
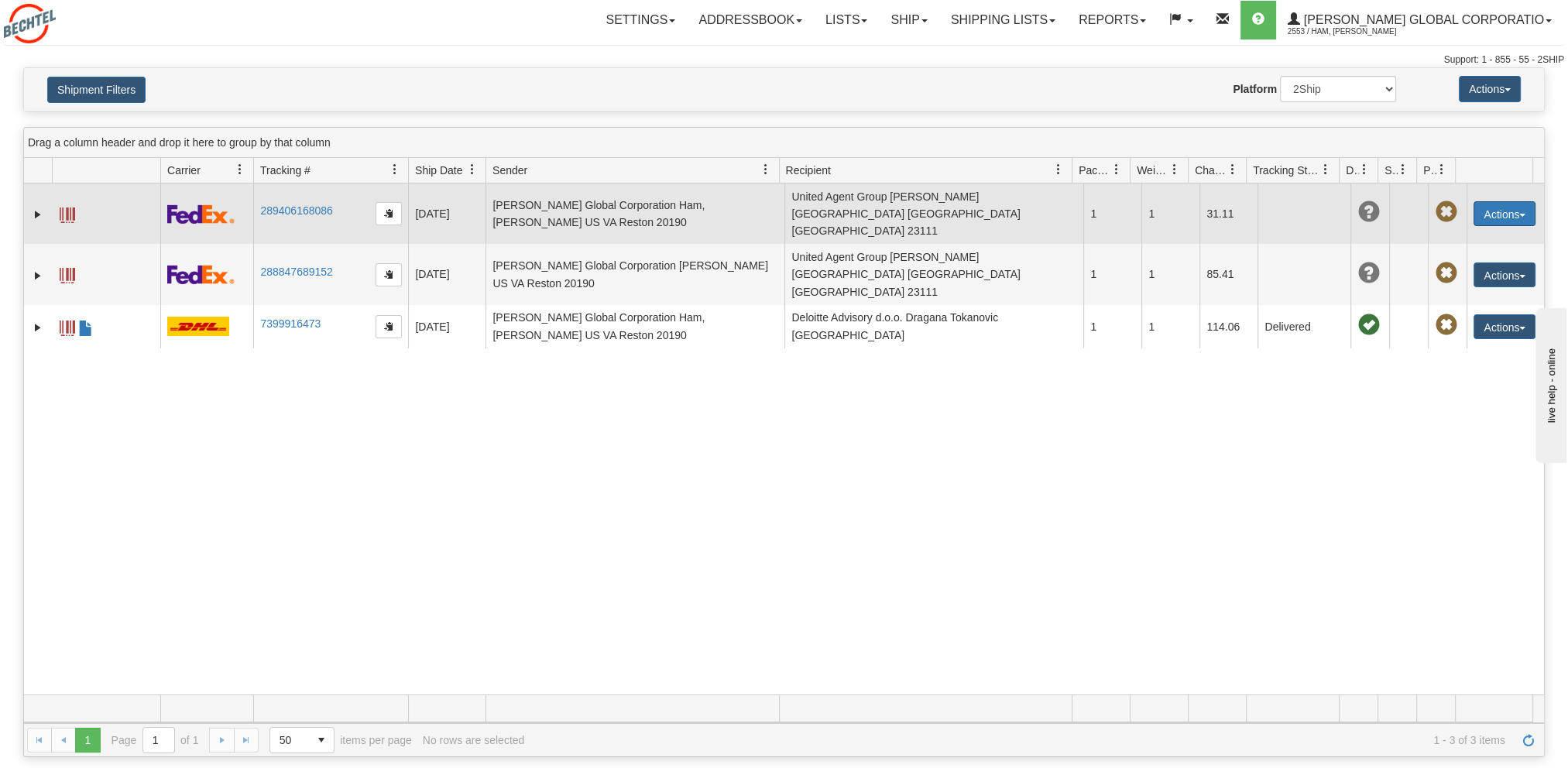
click at [1518, 207] on button "Actions" at bounding box center [1505, 213] width 62 height 25
click at [1450, 233] on link "Repeat" at bounding box center [1472, 242] width 124 height 20
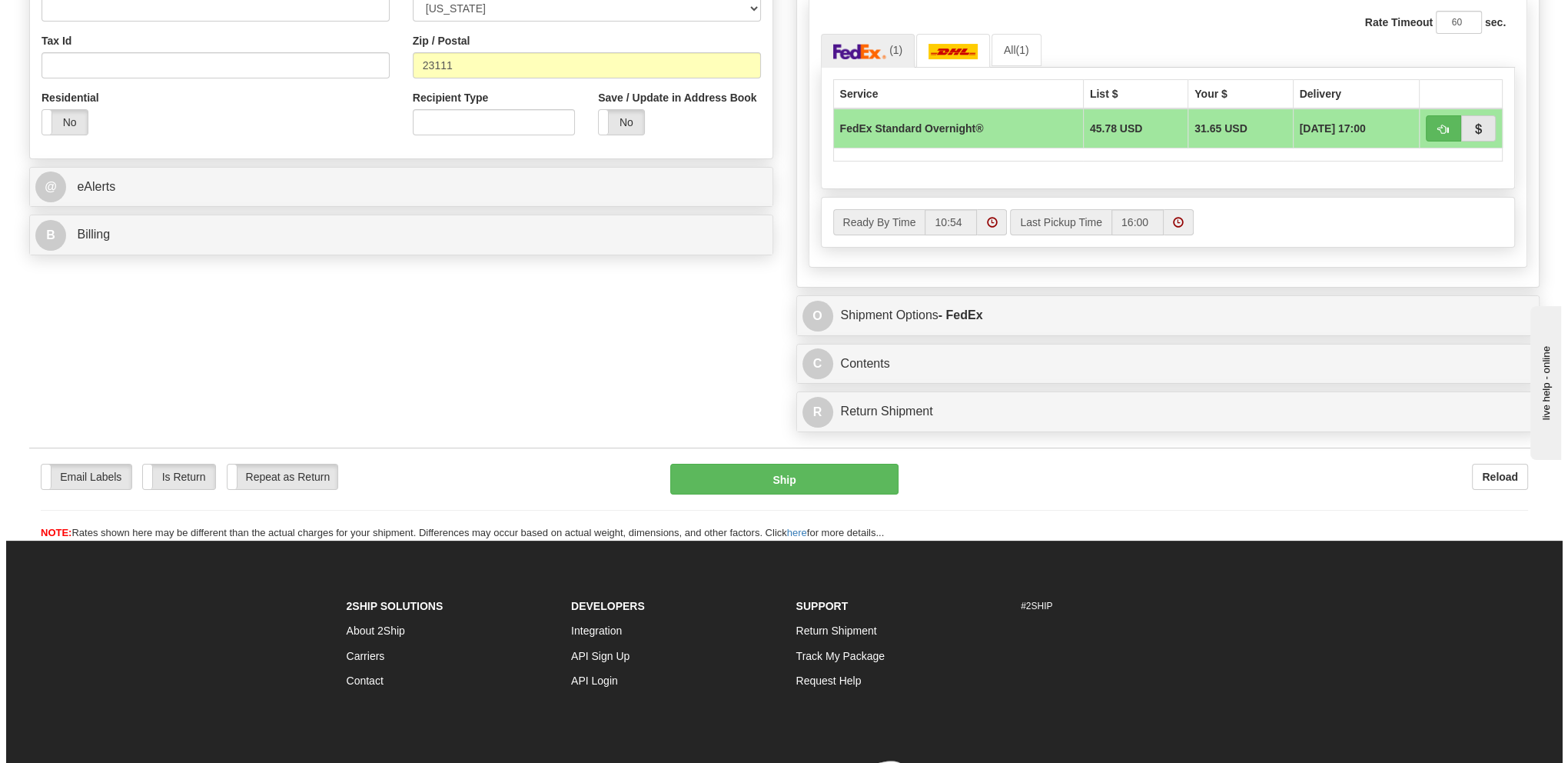
scroll to position [384, 0]
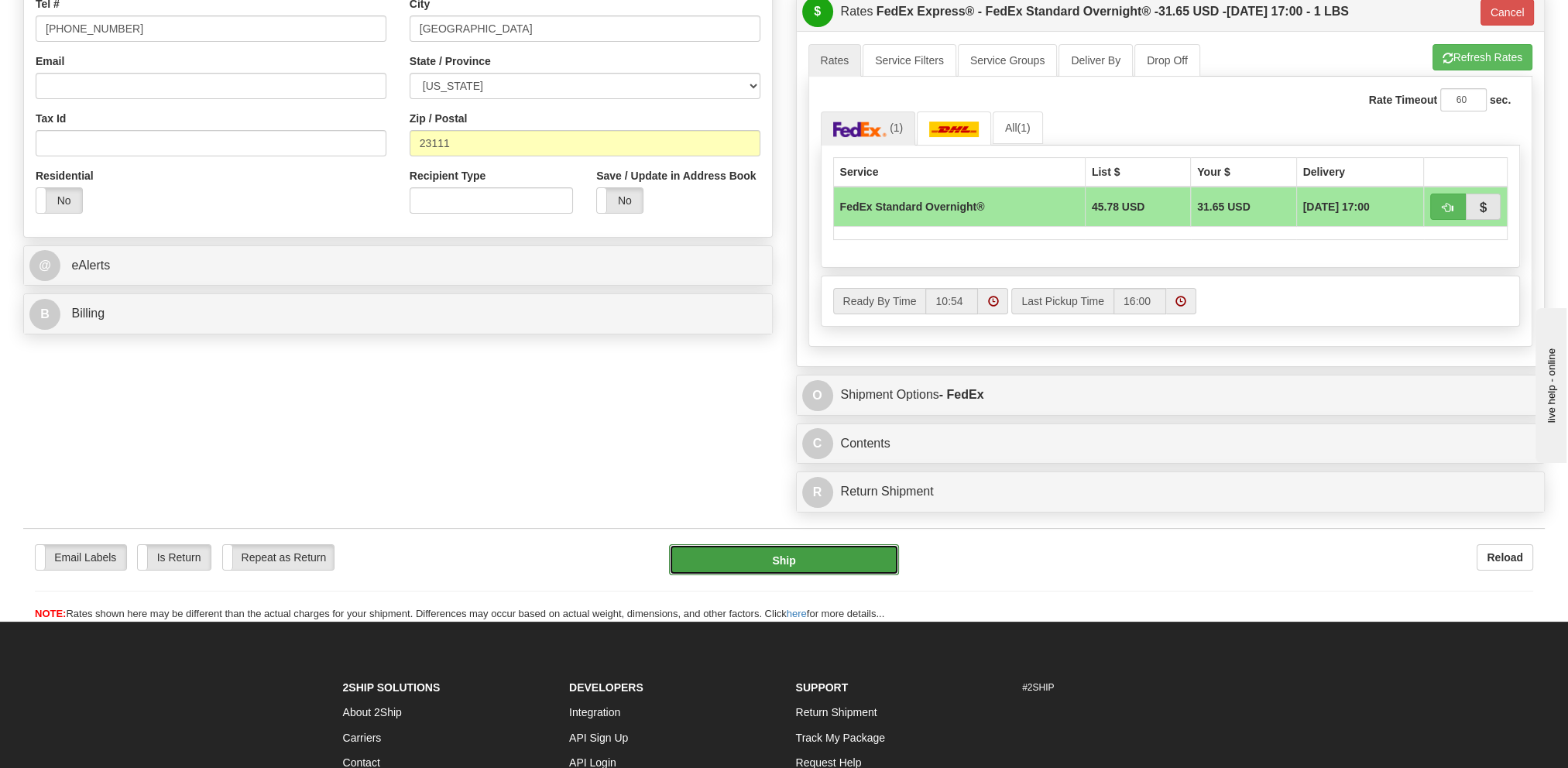
click at [783, 571] on button "Ship" at bounding box center [784, 559] width 230 height 31
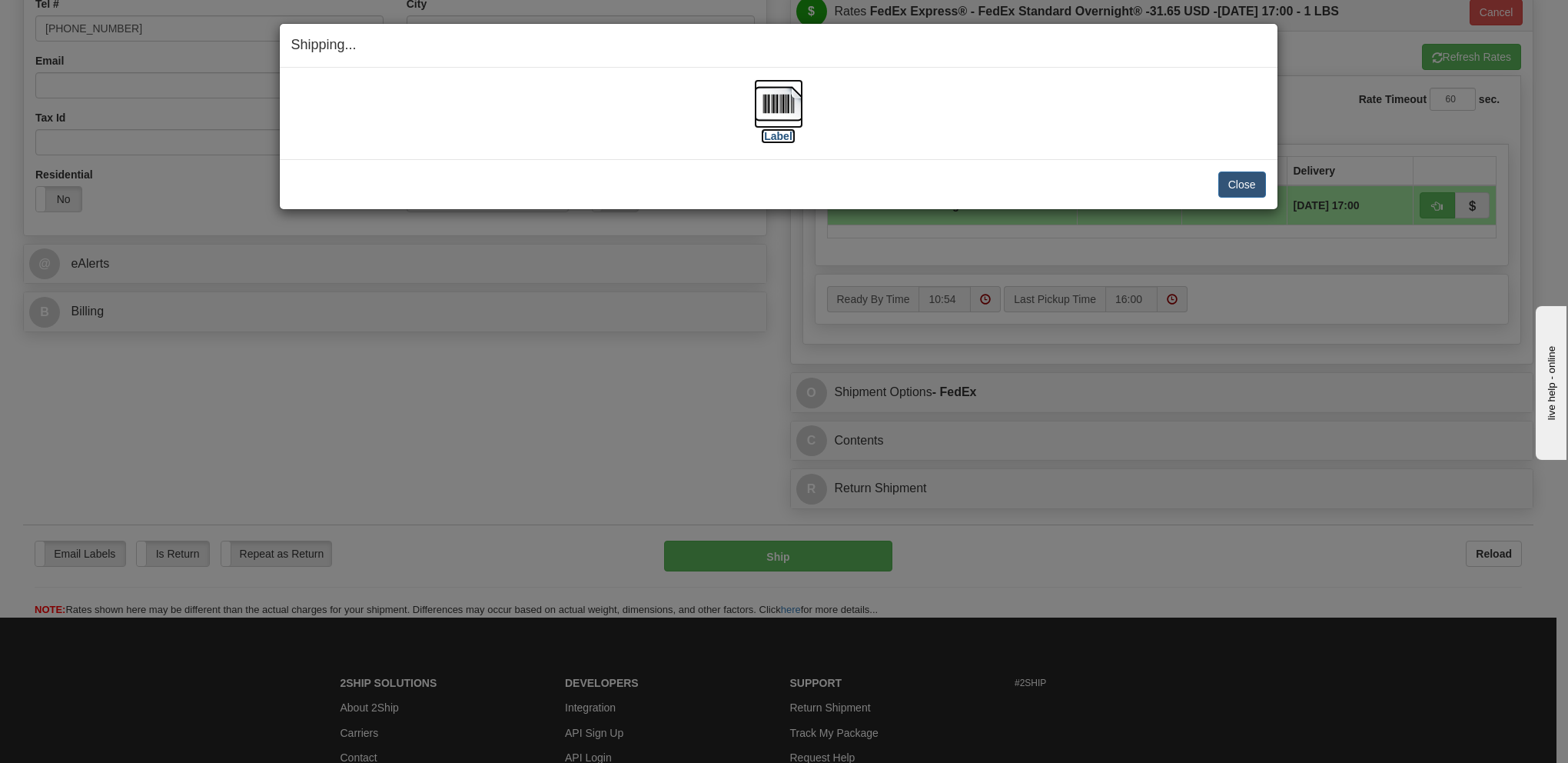
click at [787, 135] on label "[Label]" at bounding box center [779, 136] width 35 height 15
